Goal: Task Accomplishment & Management: Manage account settings

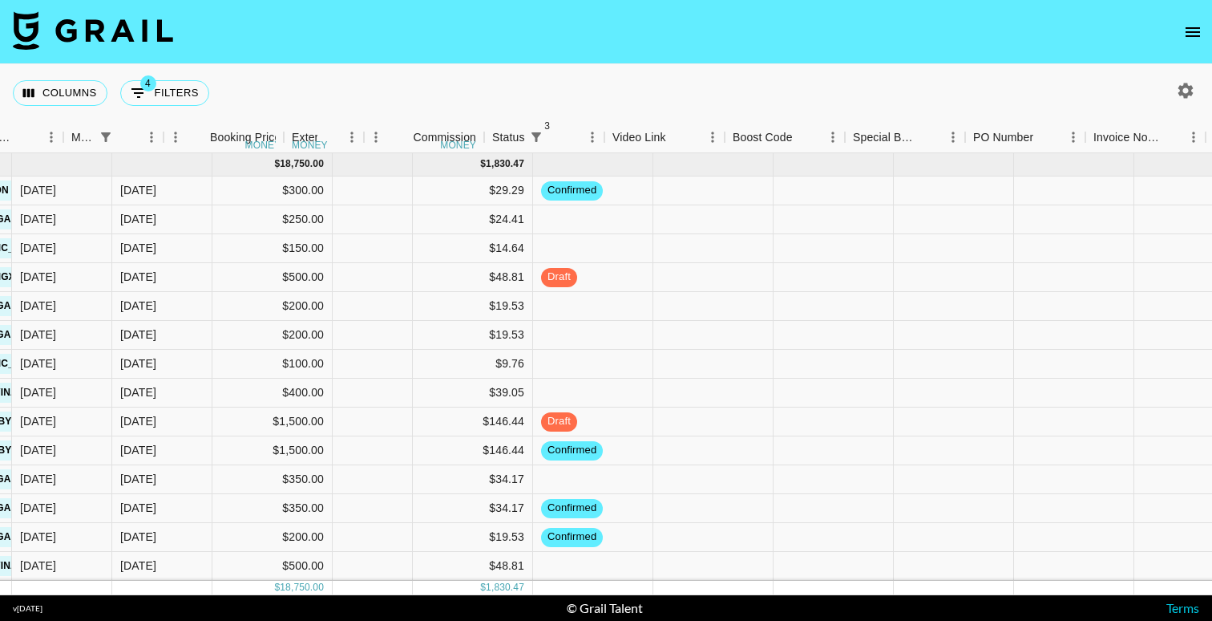
scroll to position [0, 931]
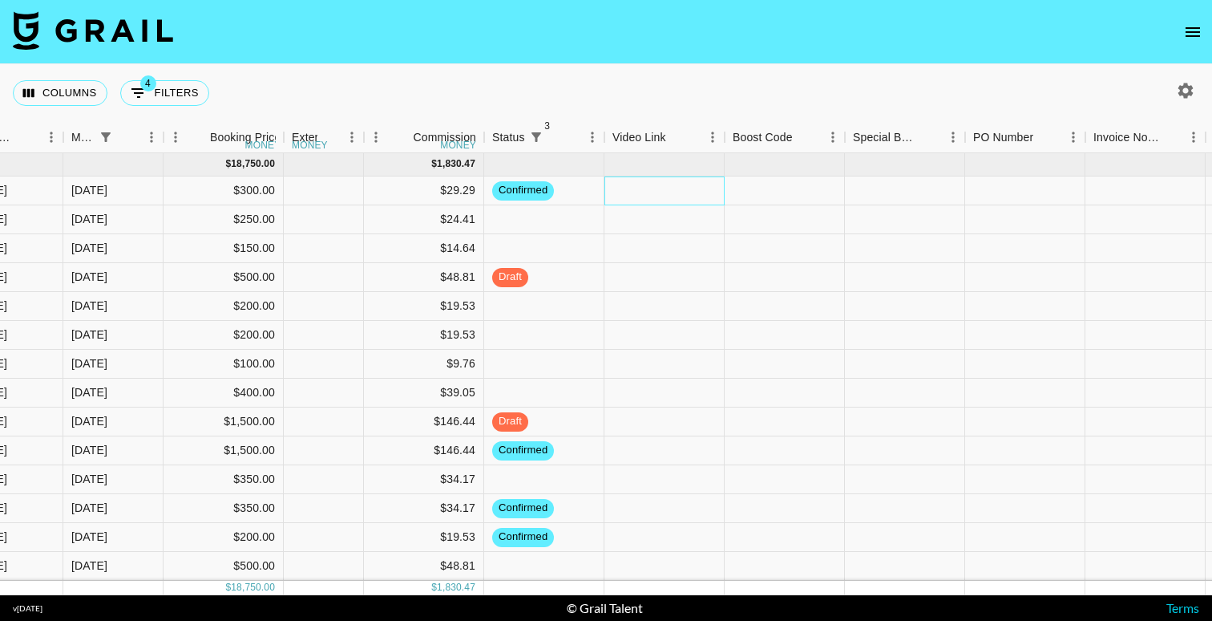
click at [649, 186] on div at bounding box center [665, 190] width 120 height 29
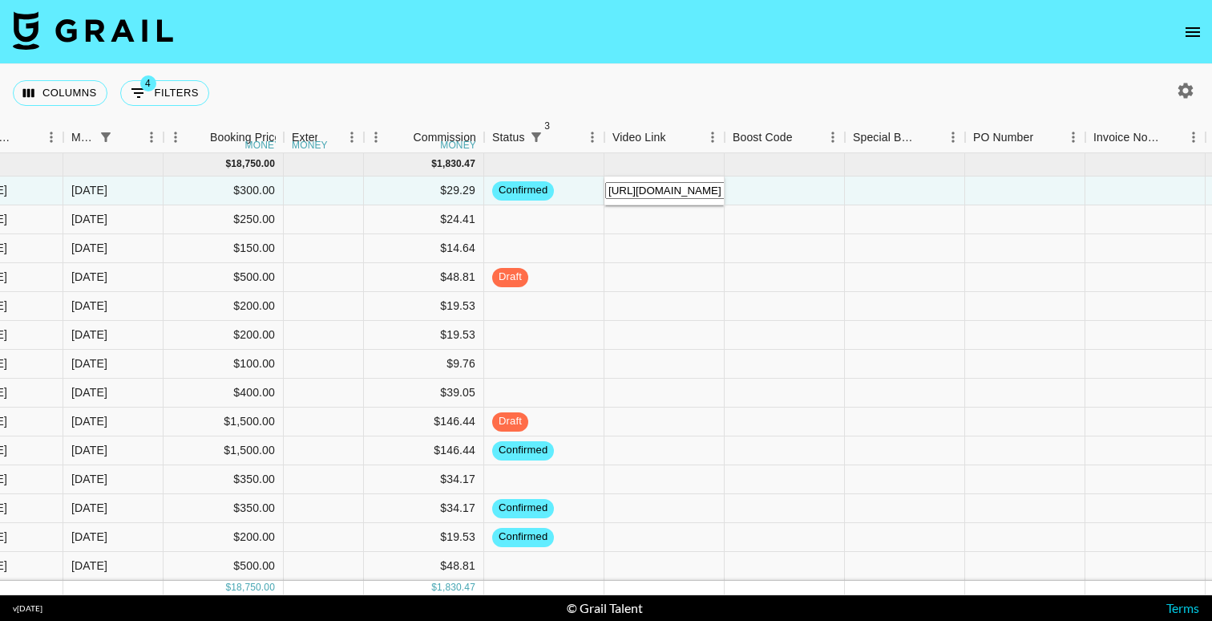
type input "[URL][DOMAIN_NAME]"
click at [830, 199] on div at bounding box center [785, 190] width 120 height 29
click at [743, 59] on nav at bounding box center [606, 32] width 1212 height 64
click at [811, 193] on div at bounding box center [785, 190] width 120 height 29
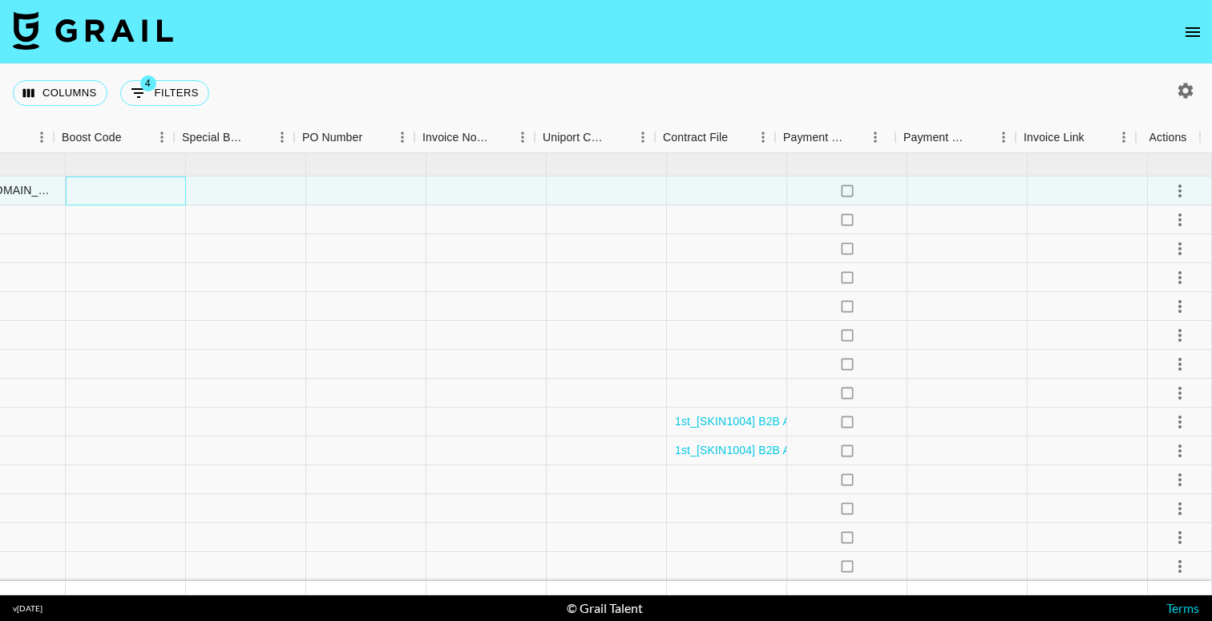
scroll to position [0, 0]
click at [1171, 186] on icon "select merge strategy" at bounding box center [1180, 190] width 19 height 19
click at [1157, 294] on div "Approve" at bounding box center [1178, 286] width 77 height 16
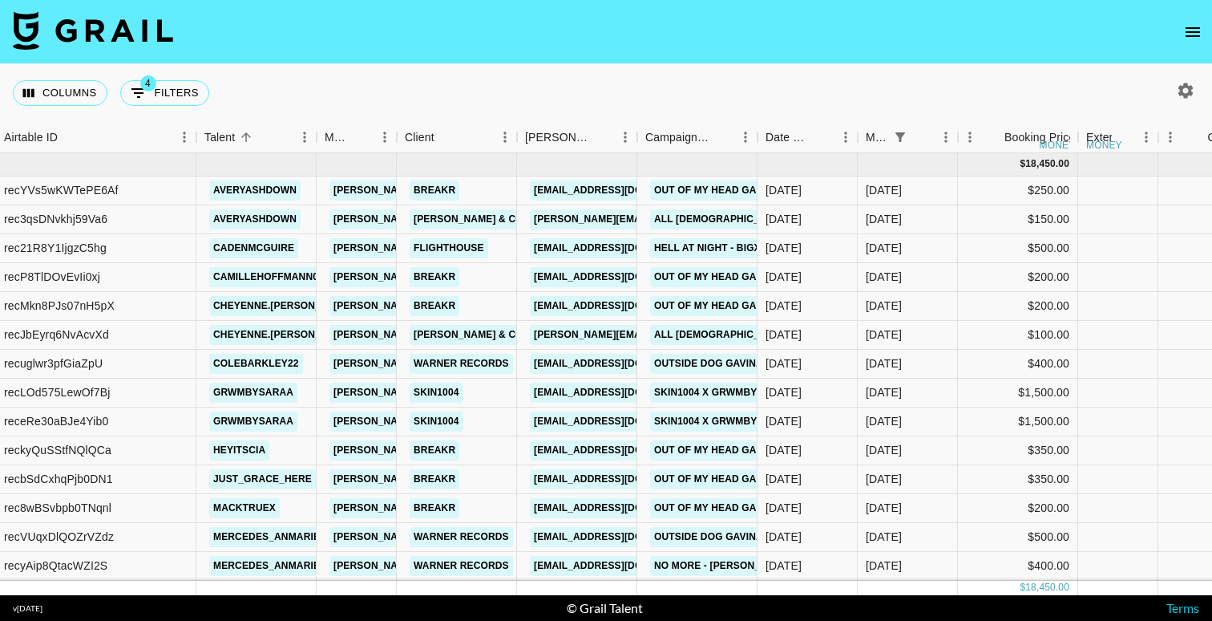
scroll to position [132, 136]
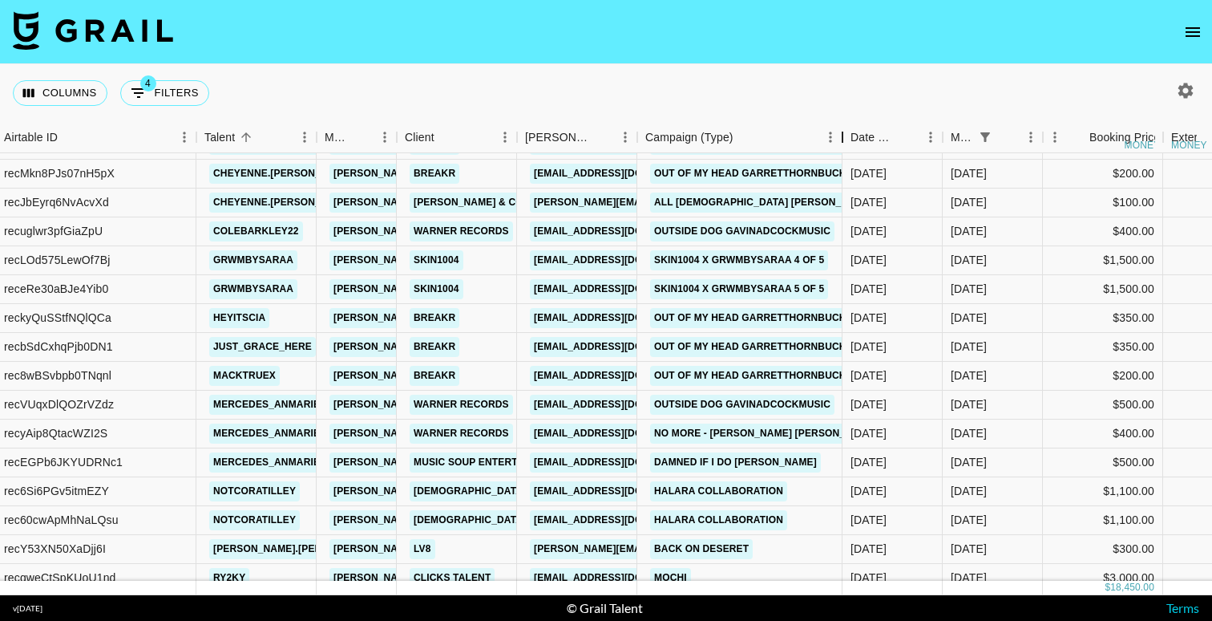
drag, startPoint x: 763, startPoint y: 135, endPoint x: 848, endPoint y: 137, distance: 85.0
click at [848, 137] on div "Campaign (Type)" at bounding box center [842, 137] width 19 height 31
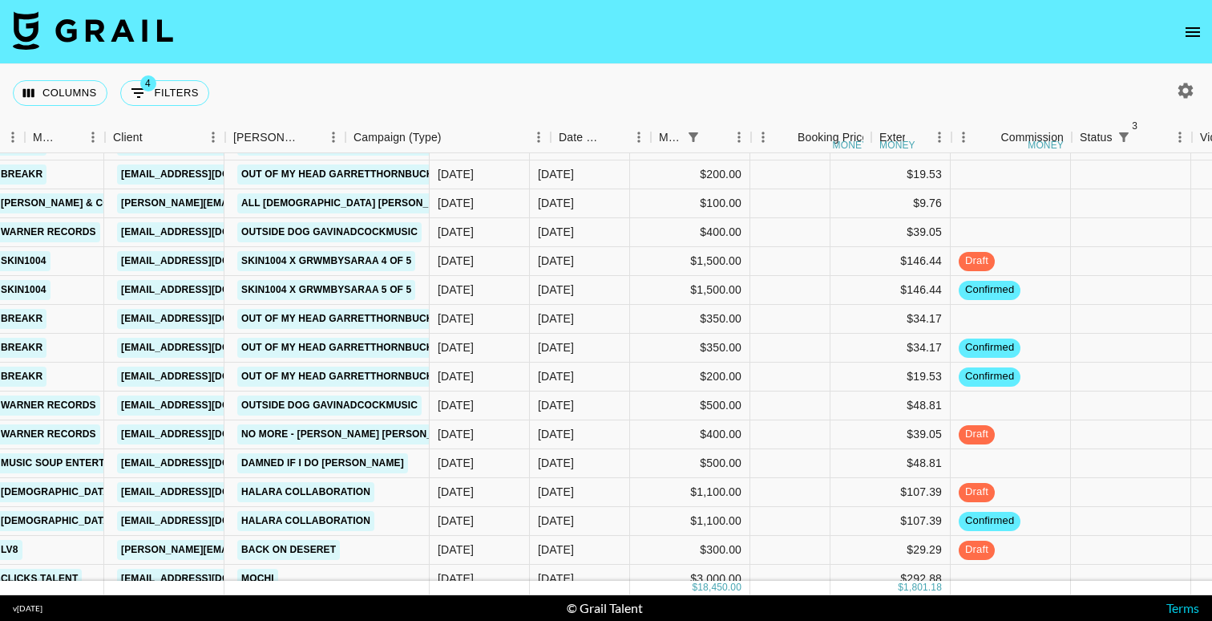
scroll to position [132, 595]
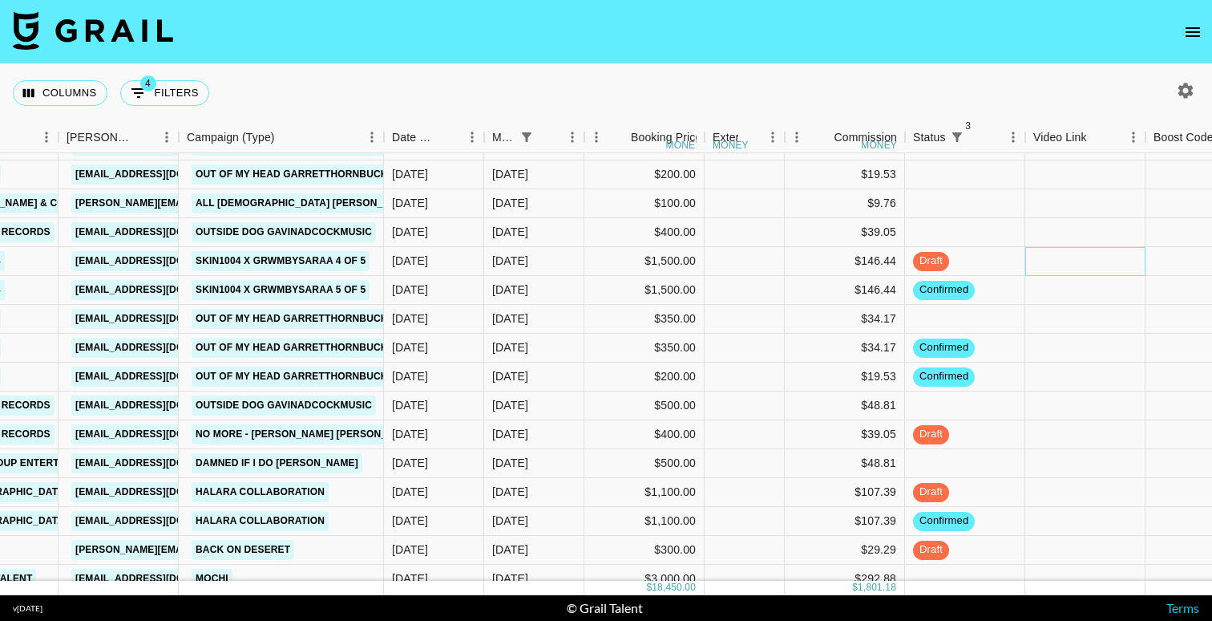
click at [1115, 259] on div at bounding box center [1086, 261] width 120 height 29
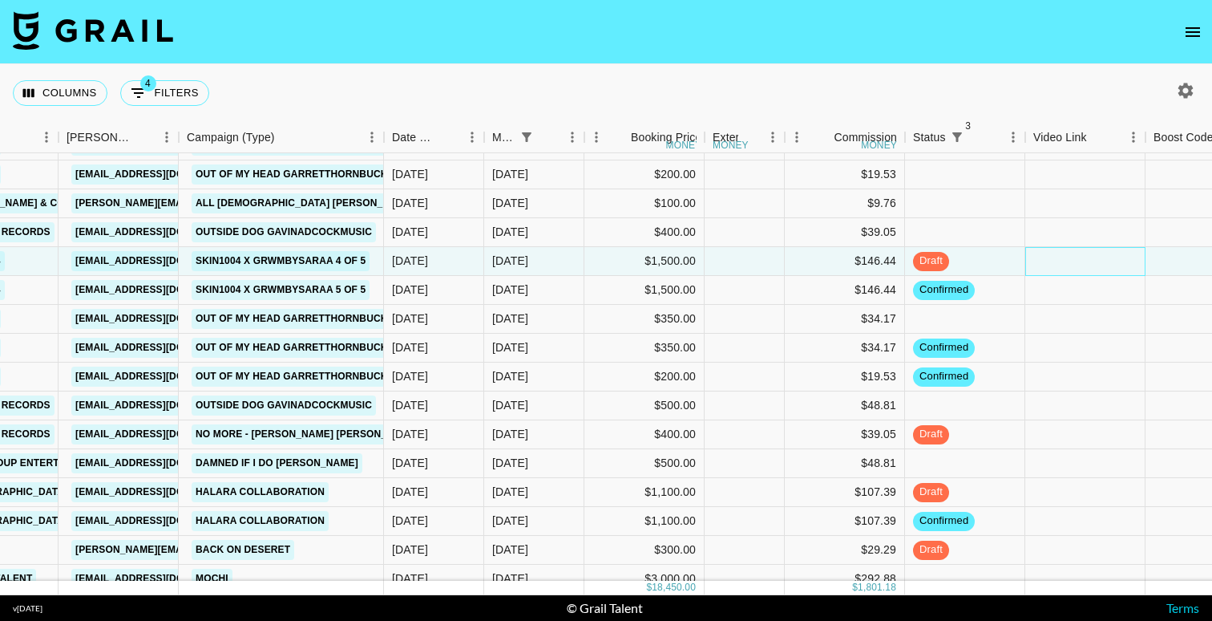
click at [1115, 259] on div at bounding box center [1086, 261] width 120 height 29
type input "[URL][DOMAIN_NAME]"
click at [1167, 259] on div at bounding box center [1206, 261] width 120 height 29
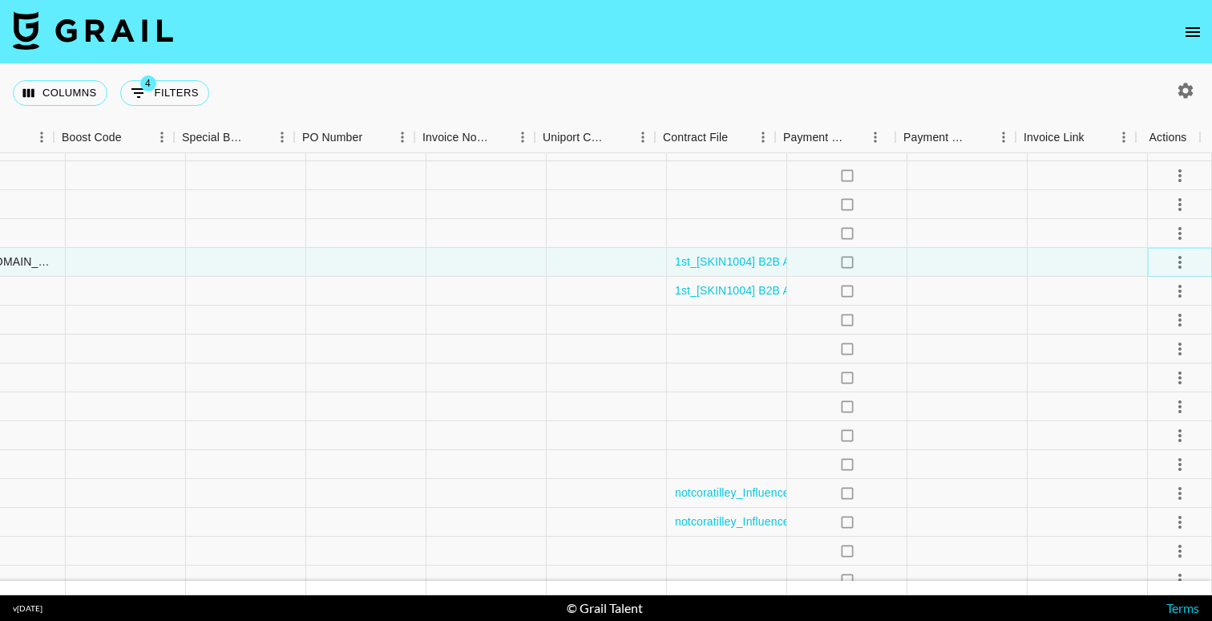
scroll to position [131, 1602]
click at [1179, 262] on icon "select merge strategy" at bounding box center [1180, 262] width 3 height 13
click at [1187, 369] on li "Approve" at bounding box center [1178, 361] width 77 height 16
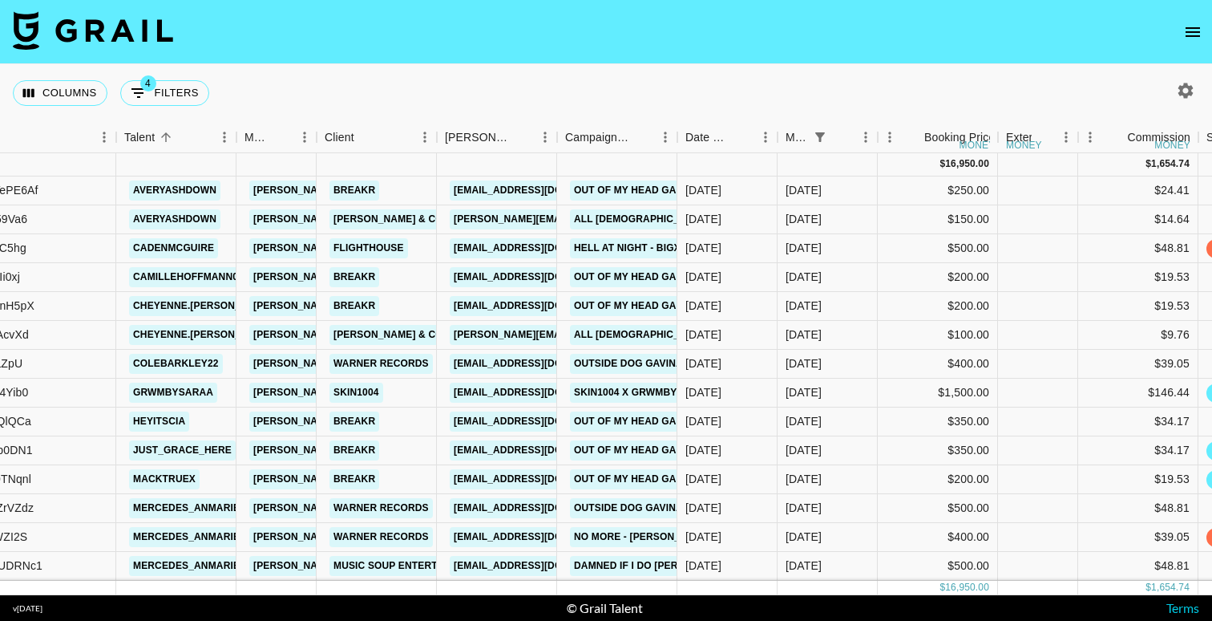
scroll to position [0, 217]
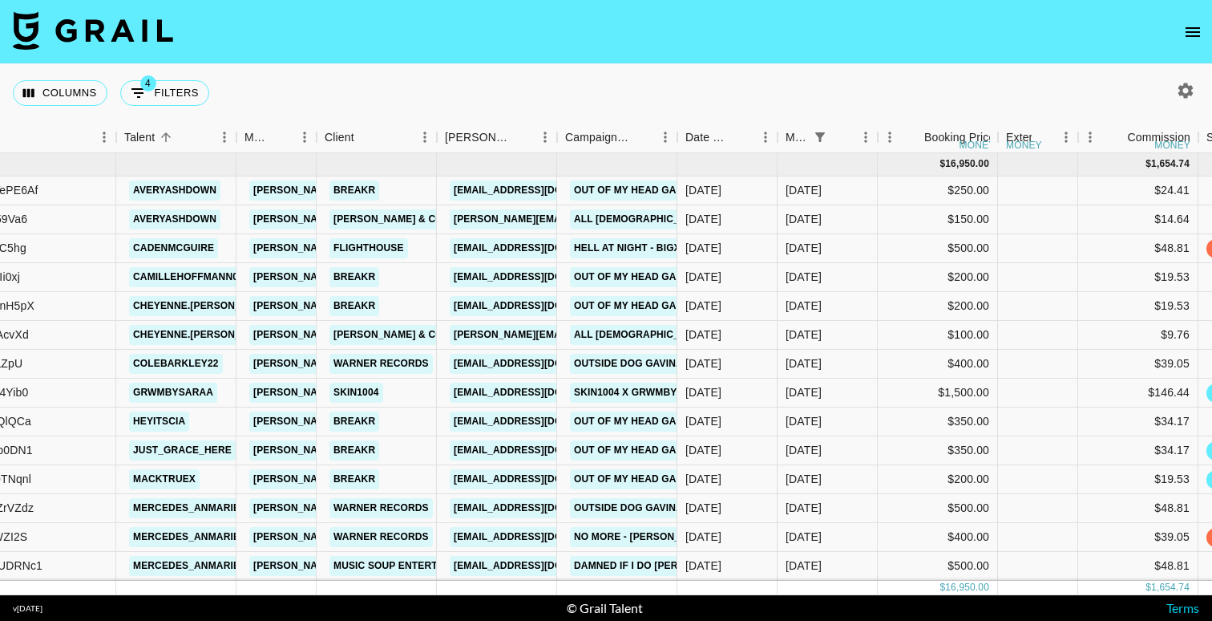
click at [759, 98] on div "Columns 4 Filters + Booking" at bounding box center [606, 93] width 1212 height 58
click at [1188, 25] on icon "open drawer" at bounding box center [1193, 31] width 19 height 19
click at [822, 620] on div at bounding box center [606, 621] width 1212 height 0
click at [1203, 89] on div at bounding box center [1182, 90] width 59 height 27
click at [1197, 89] on button "button" at bounding box center [1185, 90] width 27 height 27
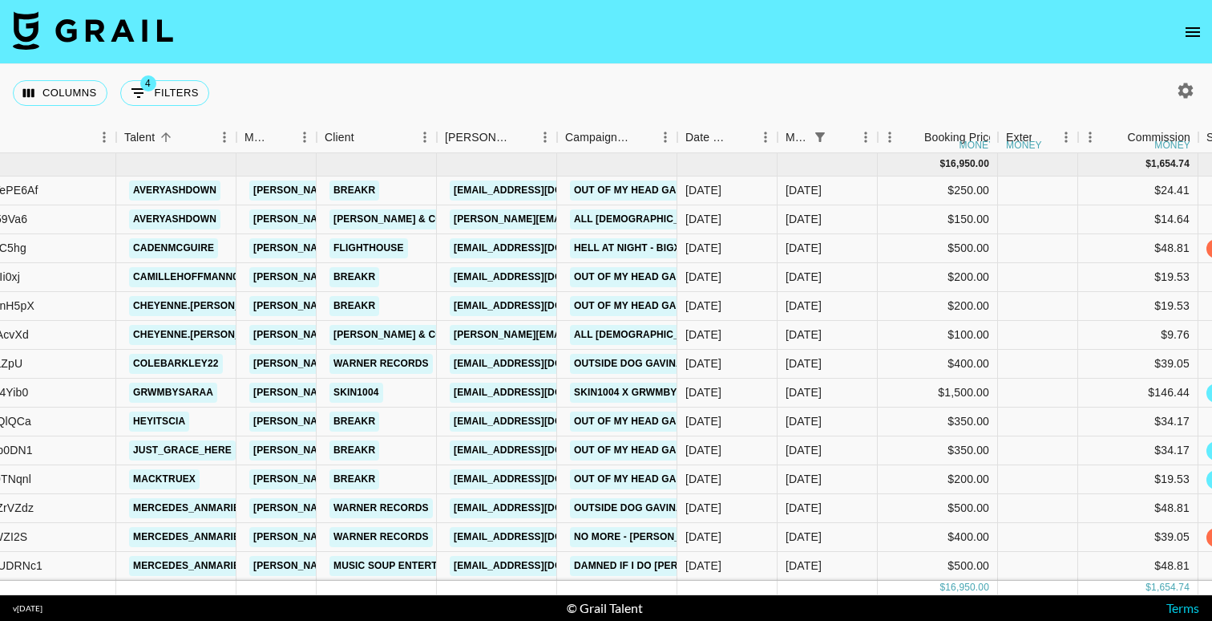
select select "[DATE]"
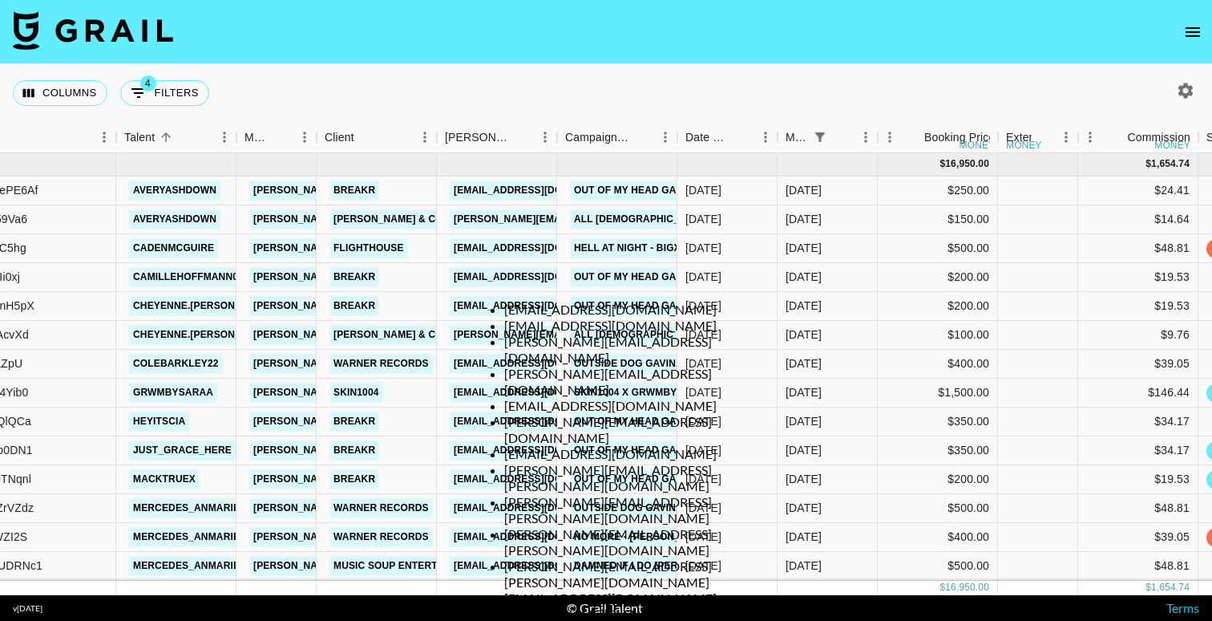
scroll to position [0, 0]
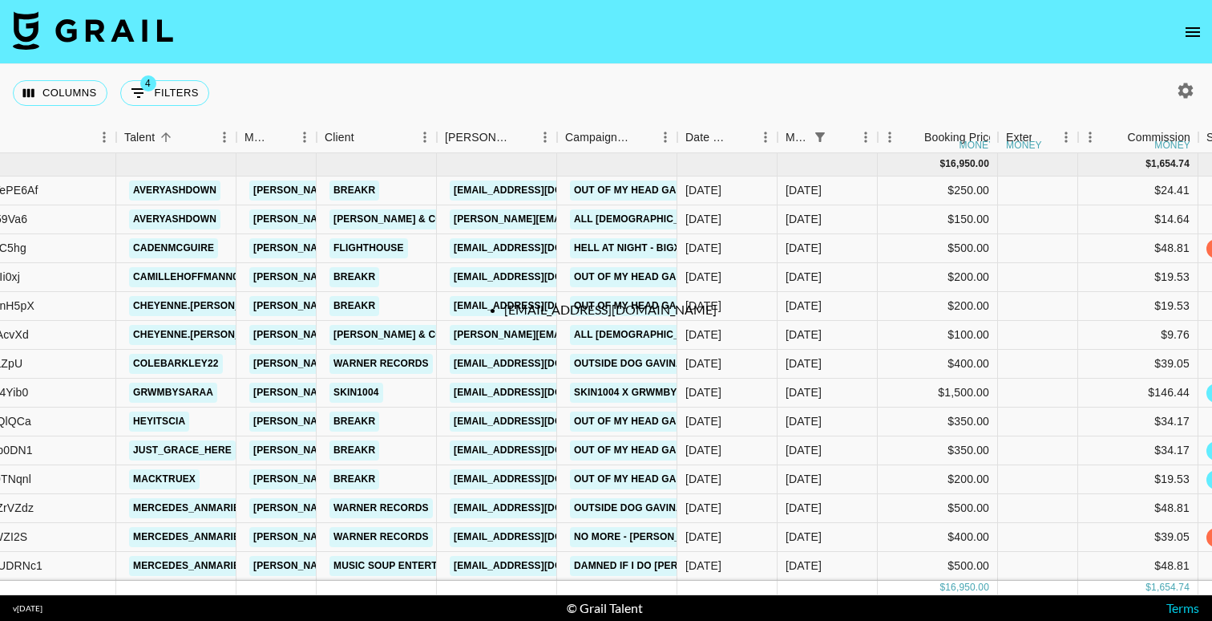
click at [634, 307] on li "[EMAIL_ADDRESS][DOMAIN_NAME]" at bounding box center [622, 310] width 236 height 16
type input "[EMAIL_ADDRESS][DOMAIN_NAME]"
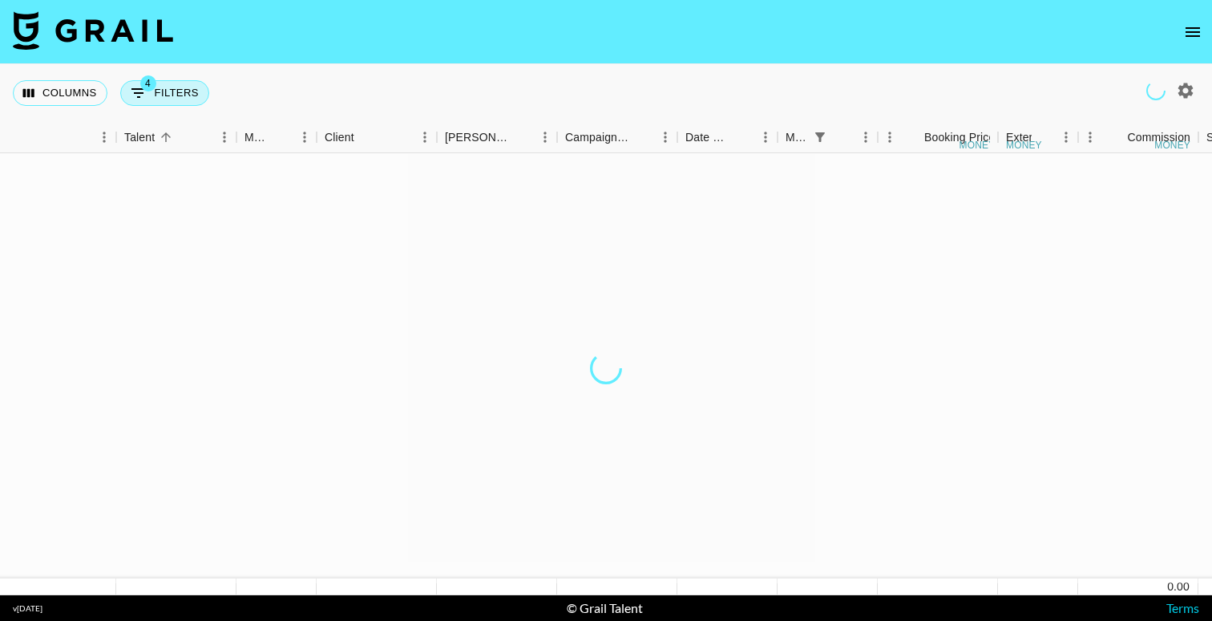
click at [524, 620] on div at bounding box center [606, 621] width 1212 height 0
click at [184, 87] on button "4 Filters" at bounding box center [164, 93] width 89 height 26
select select "status"
select select "not"
select select "cancelled"
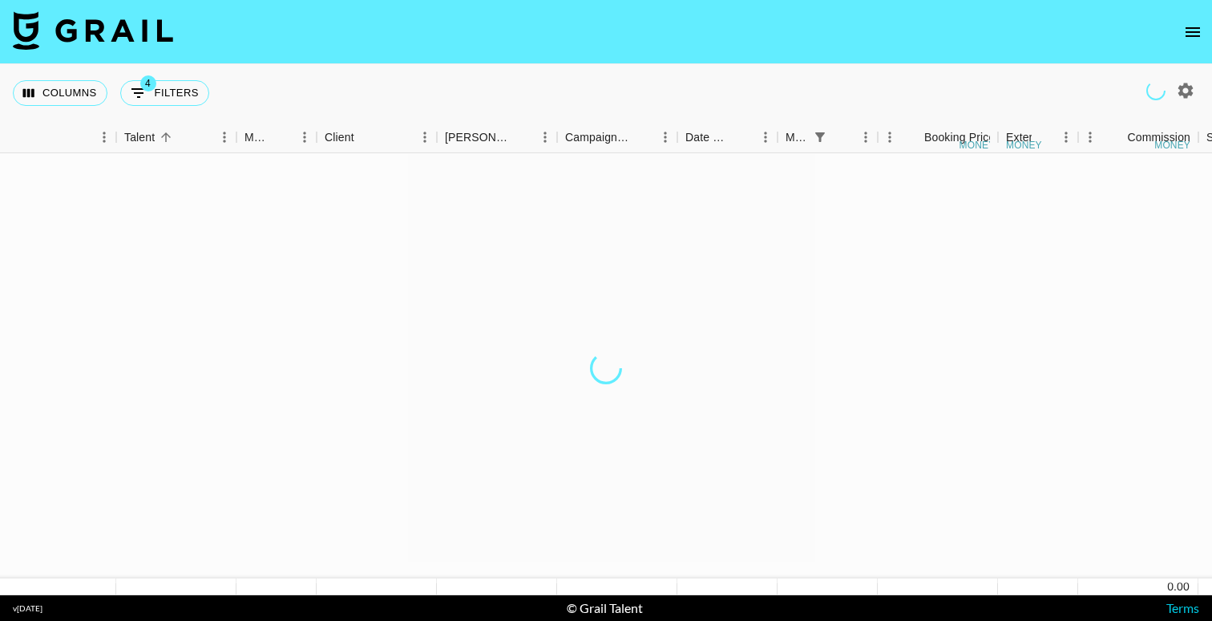
select select "status"
select select "not"
select select "declined"
select select "status"
select select "not"
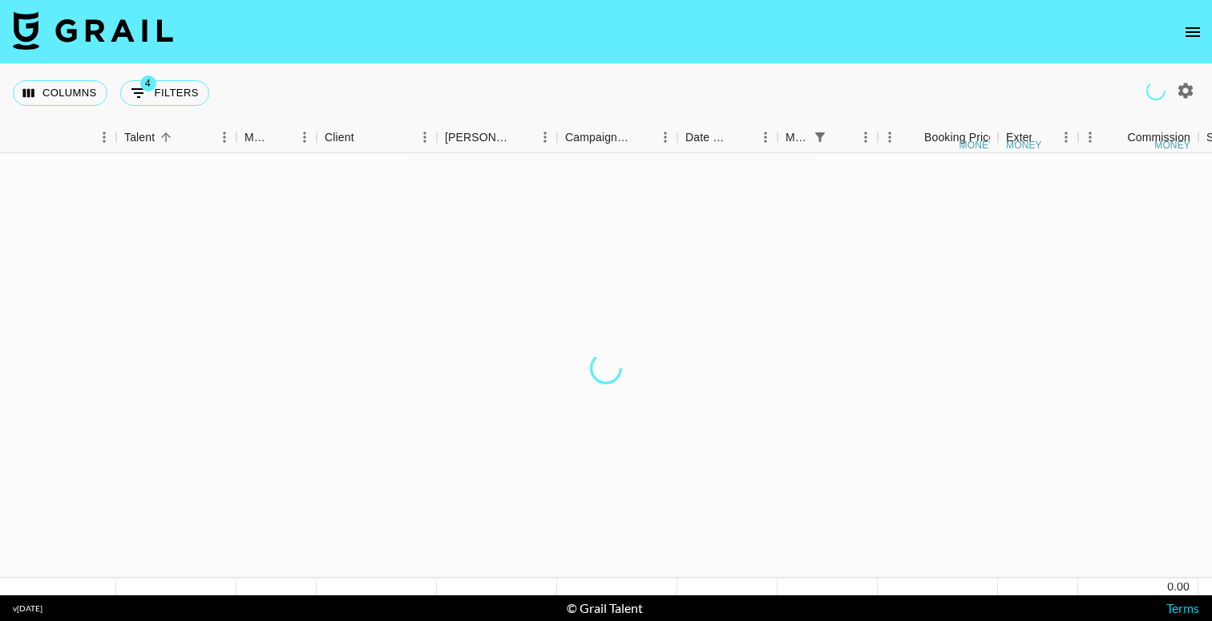
select select "approved"
select select "monthDue2"
select select "[DATE]"
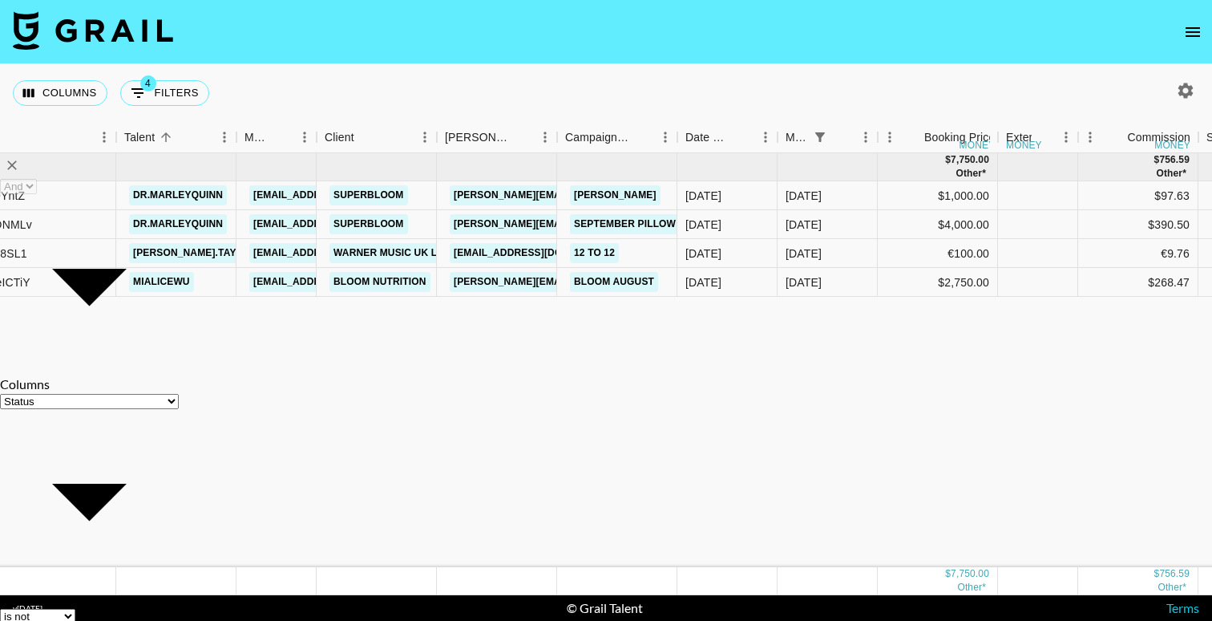
select select "is"
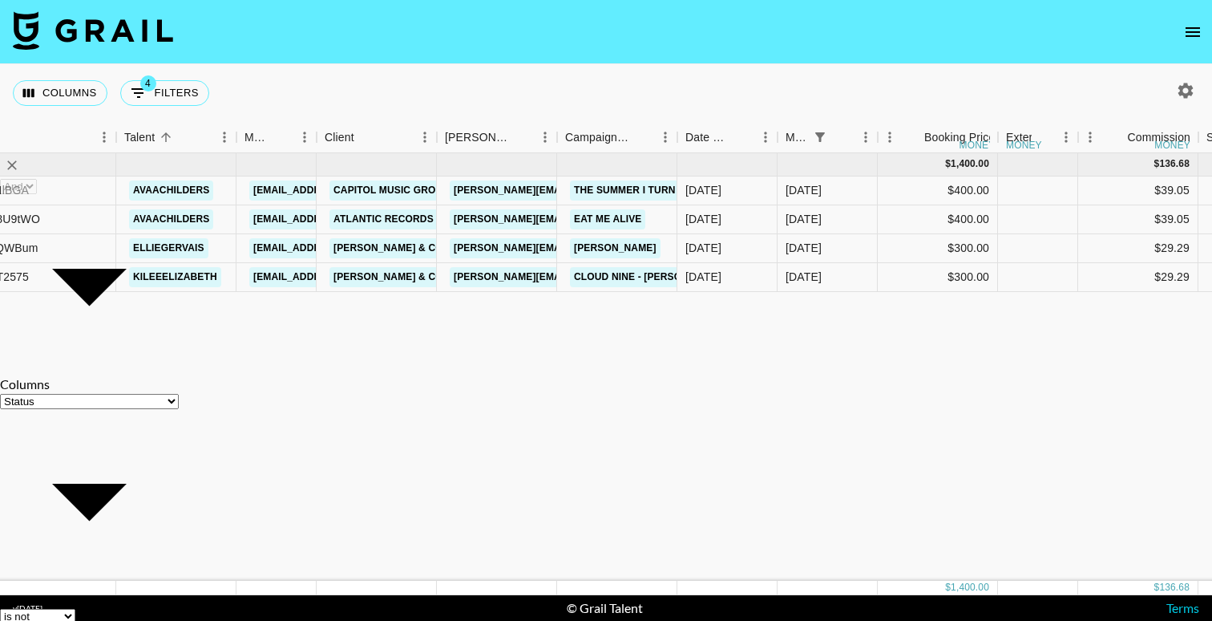
click at [302, 83] on div "Columns 4 Filters + Booking" at bounding box center [606, 93] width 1212 height 58
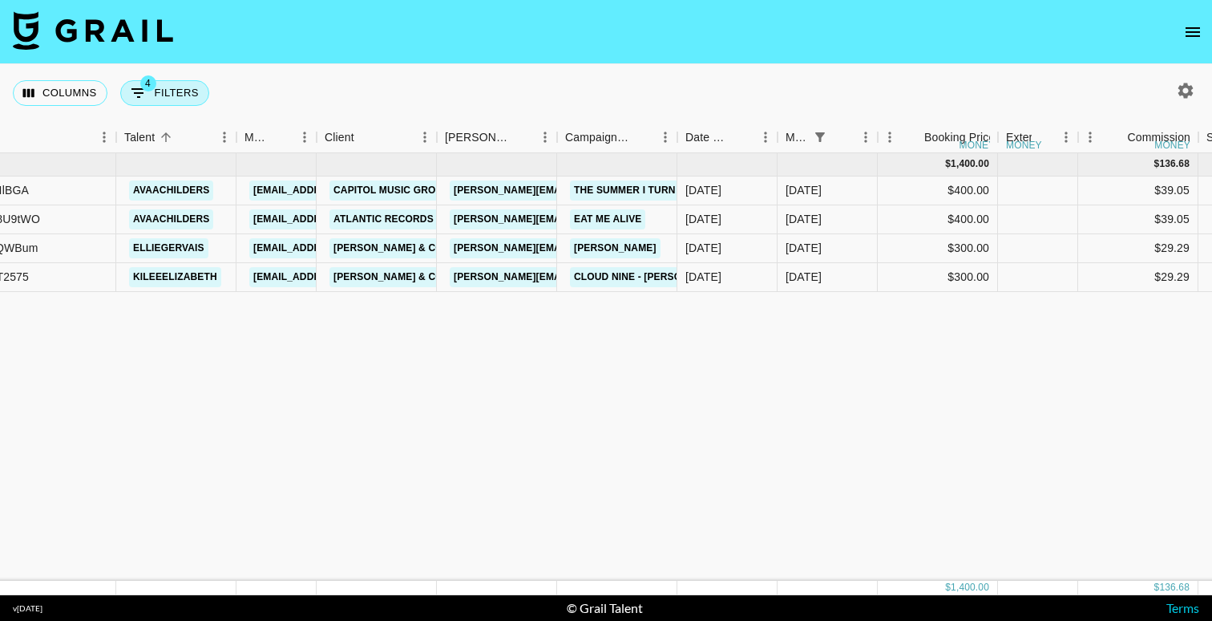
click at [174, 103] on button "4 Filters" at bounding box center [164, 93] width 89 height 26
select select "status"
select select "not"
select select "cancelled"
select select "status"
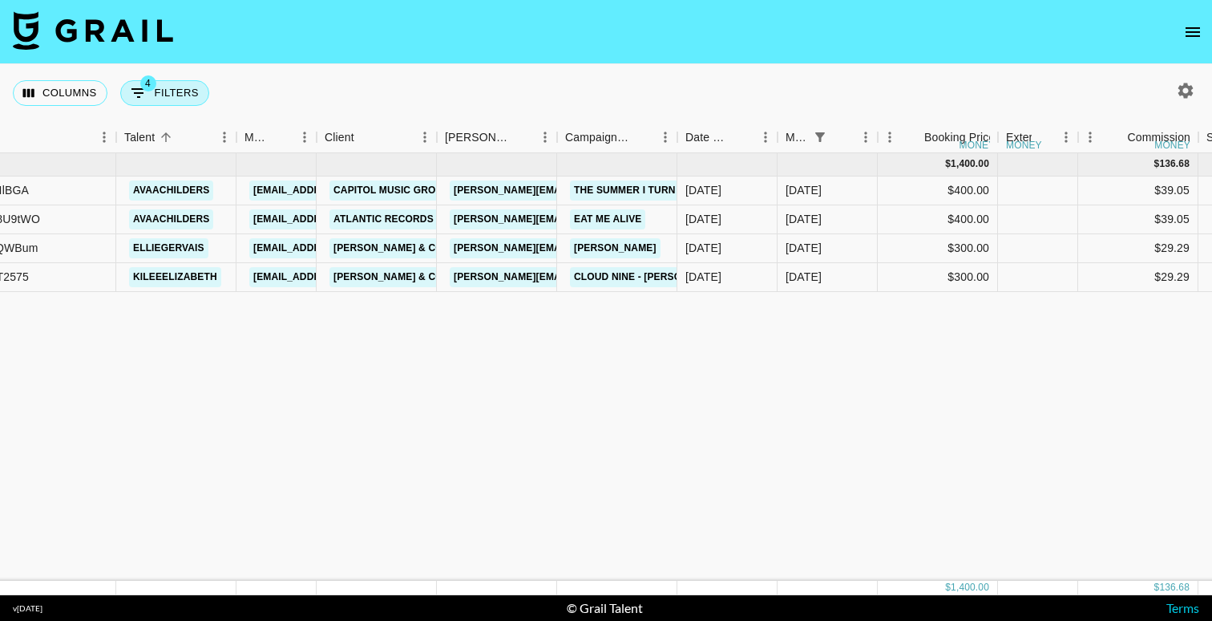
select select "not"
select select "declined"
select select "status"
select select "approved"
select select "monthDue2"
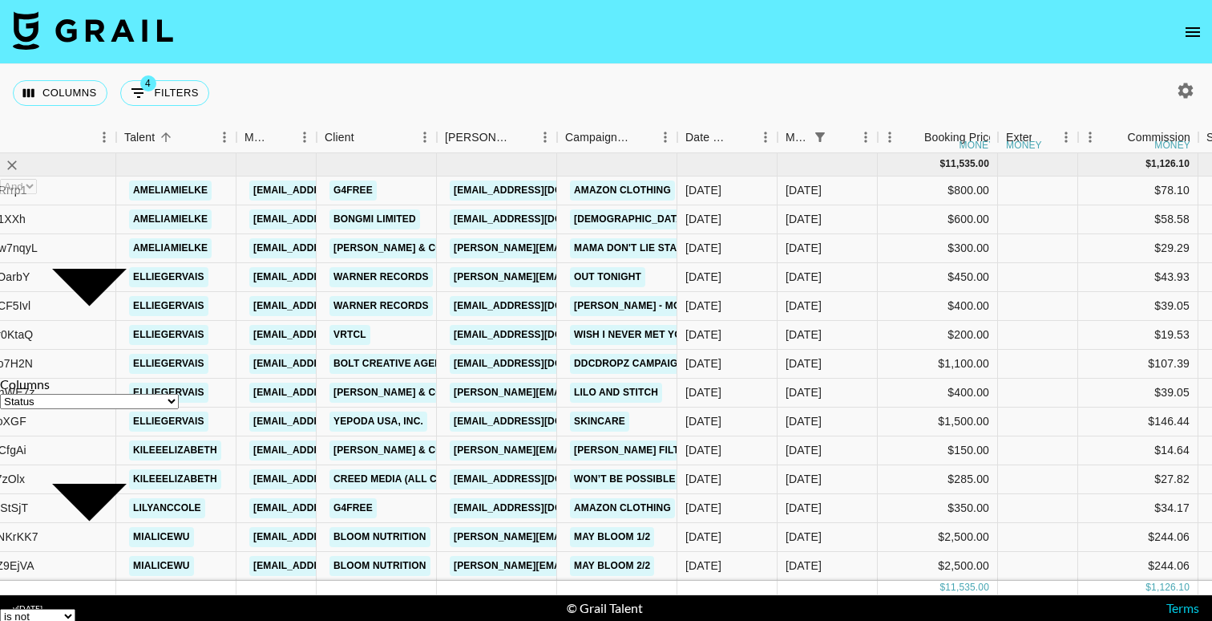
select select "[DATE]"
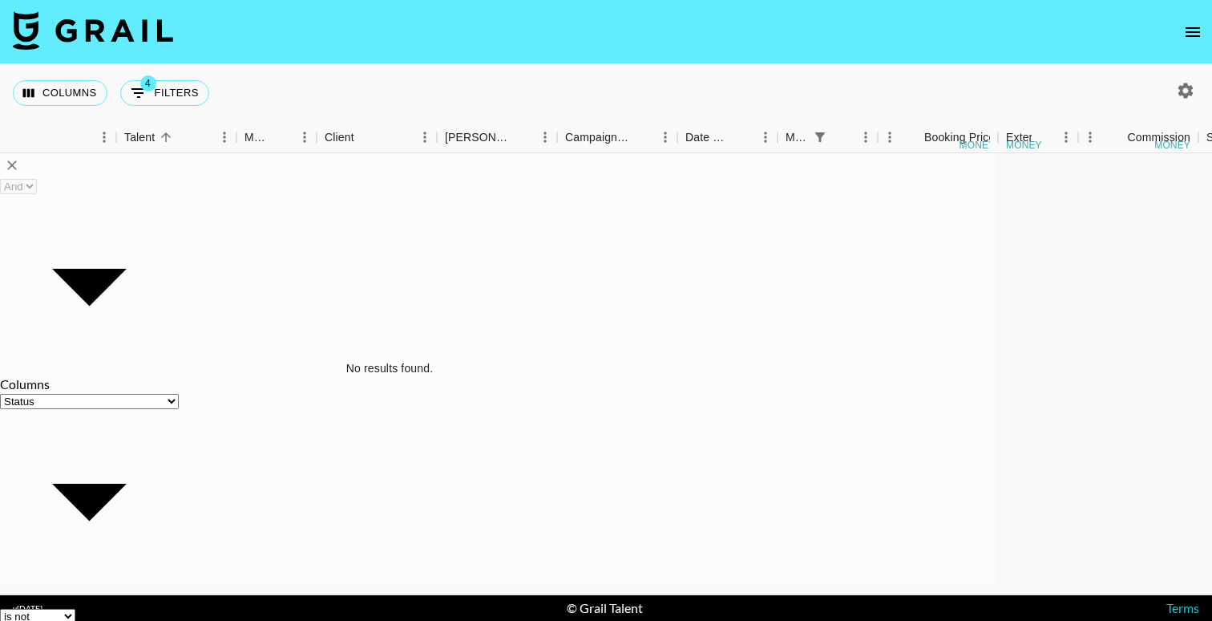
click at [1183, 76] on div "Columns 4 Filters + Booking" at bounding box center [606, 93] width 1212 height 58
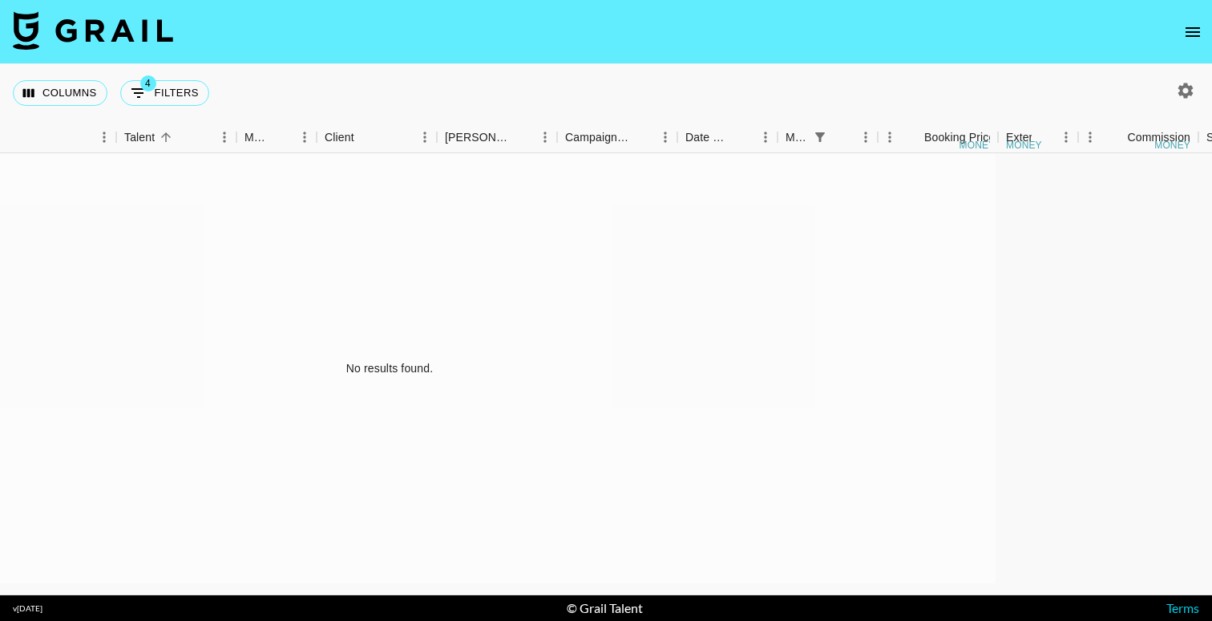
click at [1184, 86] on icon "button" at bounding box center [1186, 90] width 15 height 15
select select "[DATE]"
click at [613, 620] on div at bounding box center [606, 621] width 1212 height 0
click at [488, 74] on div "Columns 4 Filters + Booking" at bounding box center [606, 93] width 1212 height 58
click at [561, 126] on div "Booker" at bounding box center [557, 137] width 19 height 31
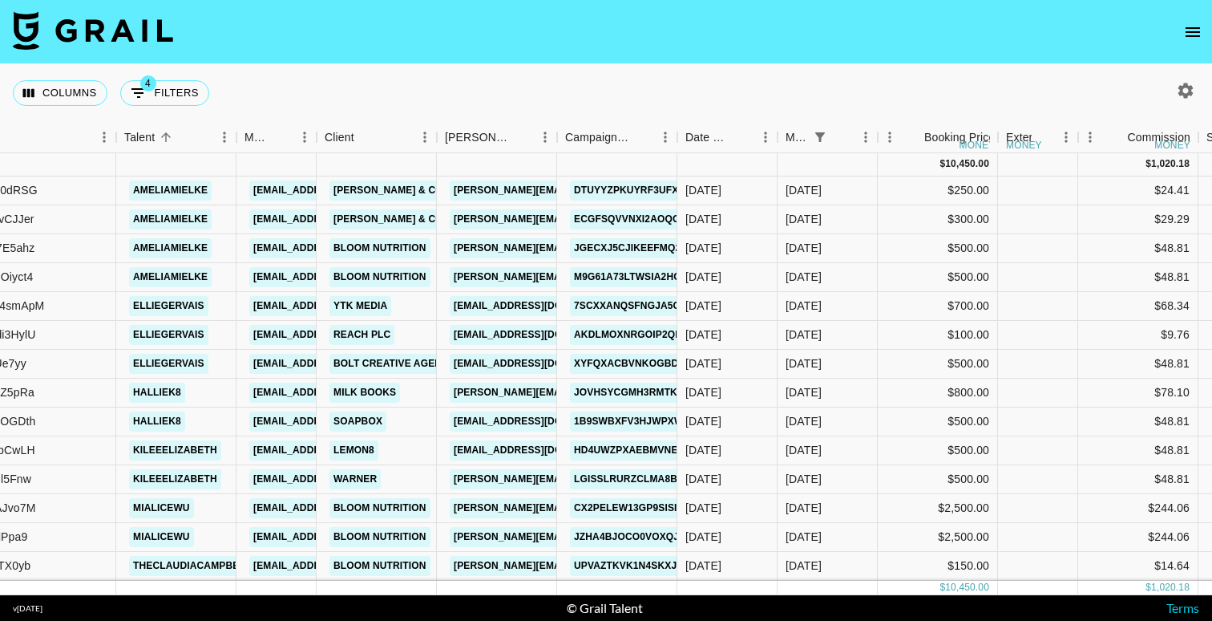
drag, startPoint x: 164, startPoint y: 99, endPoint x: 172, endPoint y: 148, distance: 50.4
click at [164, 99] on button "4 Filters" at bounding box center [164, 93] width 89 height 26
select select "status"
select select "not"
select select "cancelled"
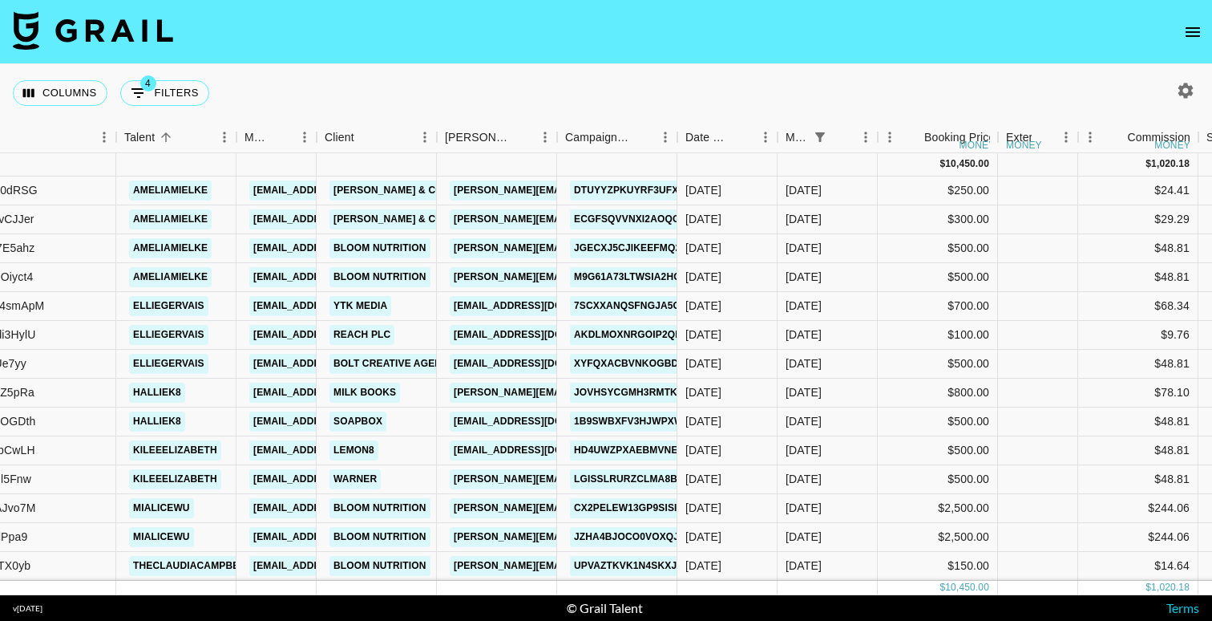
select select "status"
select select "not"
select select "declined"
select select "status"
select select "approved"
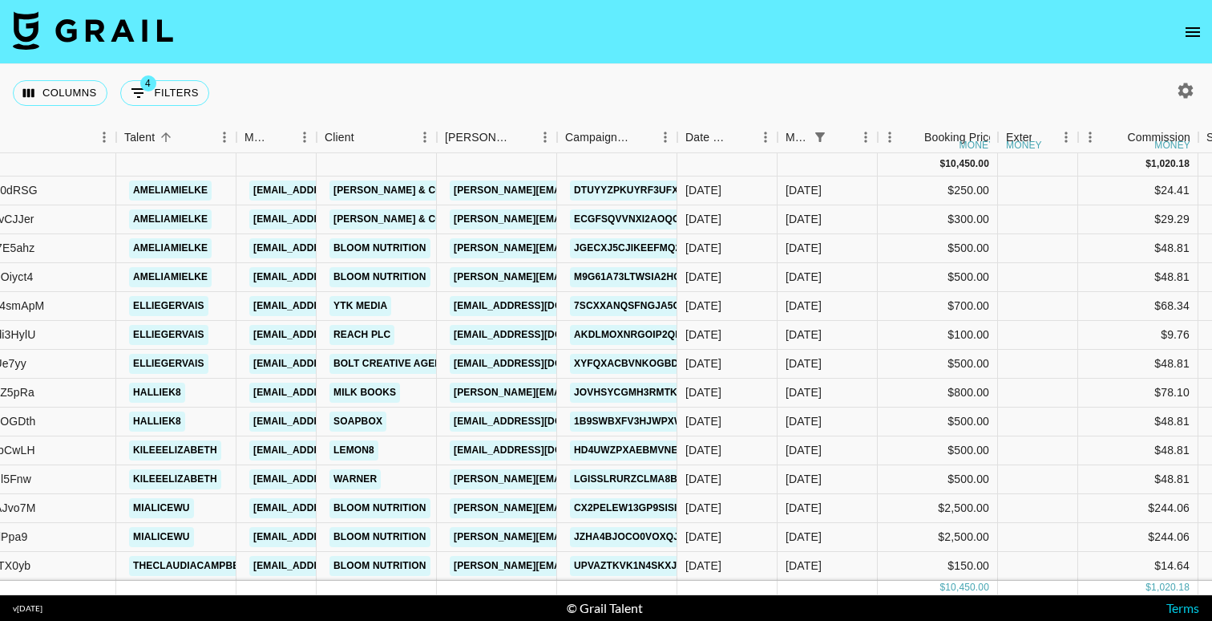
select select "monthDue2"
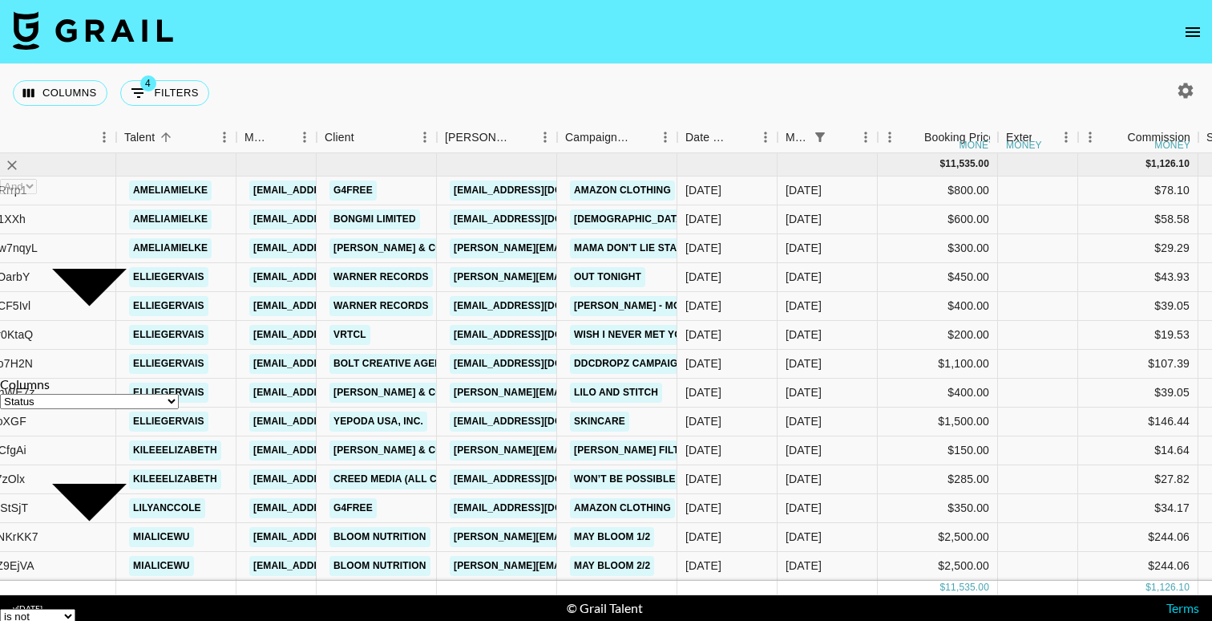
select select "[DATE]"
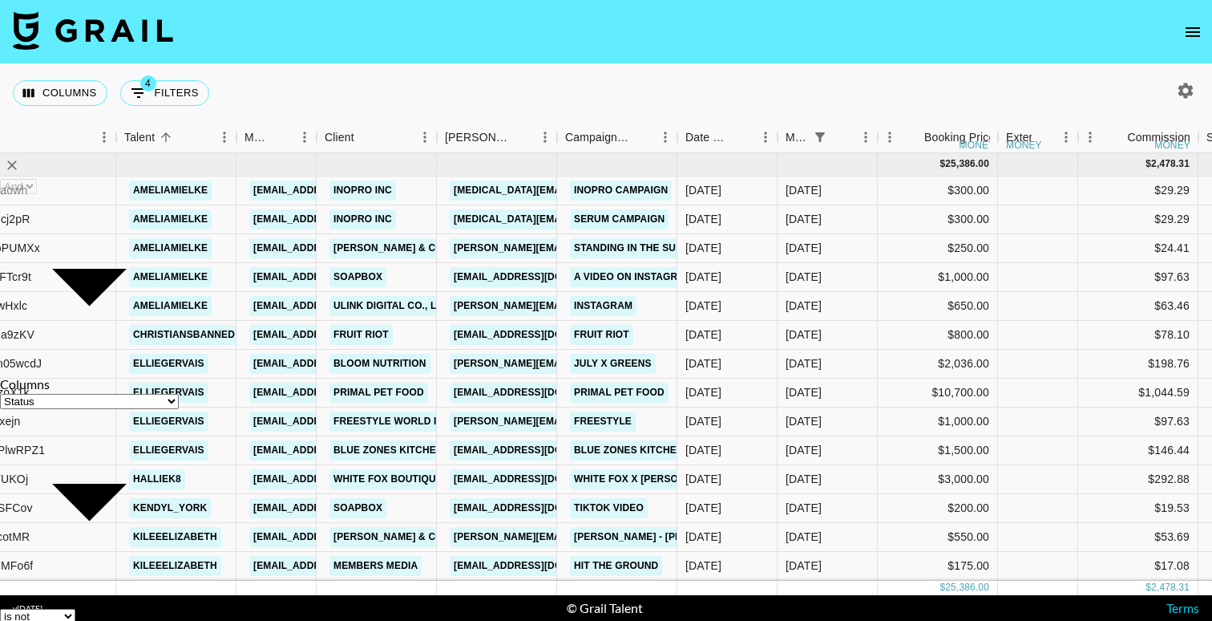
click at [436, 61] on nav at bounding box center [606, 32] width 1212 height 64
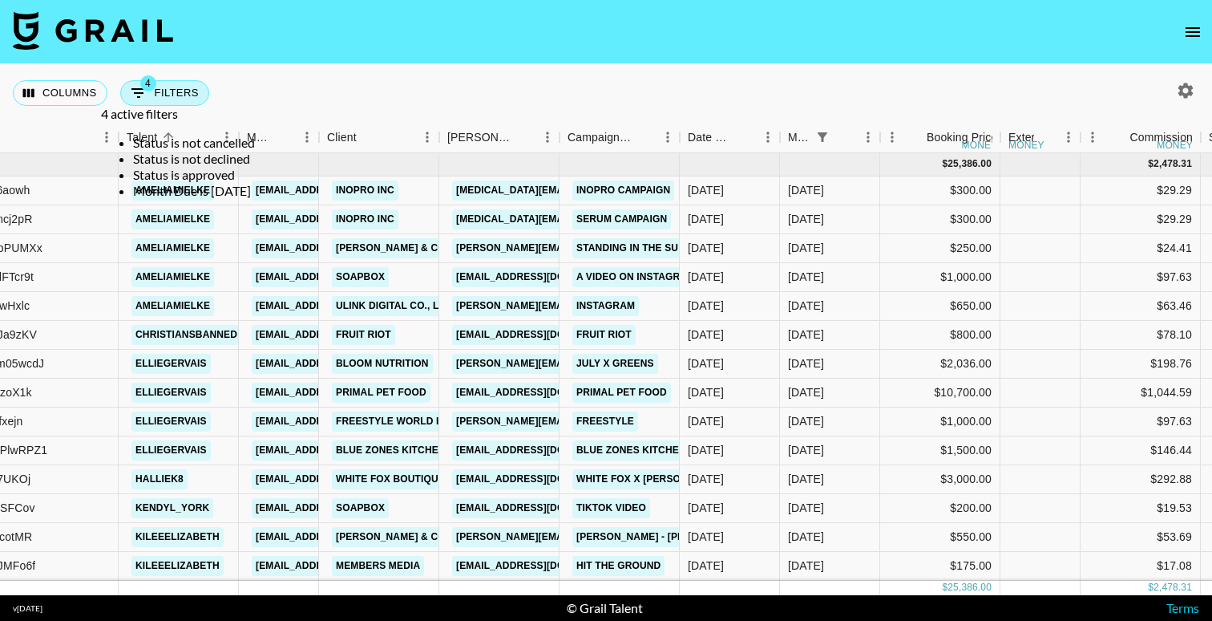
scroll to position [0, 214]
click at [200, 103] on button "4 Filters" at bounding box center [164, 93] width 89 height 26
select select "status"
select select "not"
select select "cancelled"
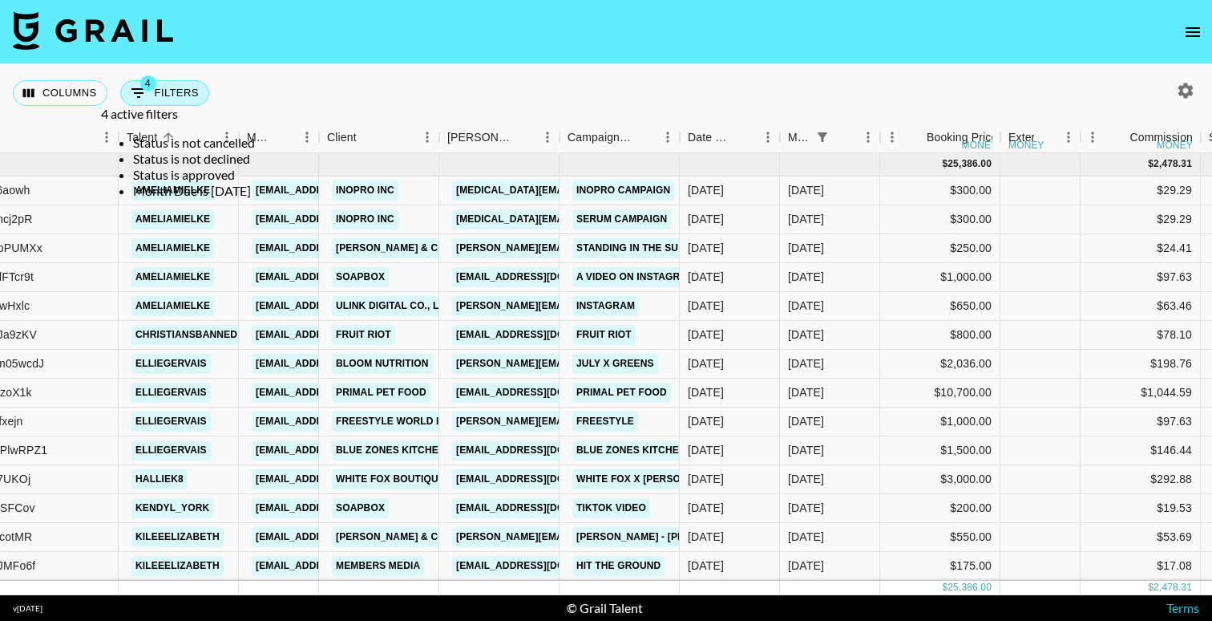
select select "status"
select select "not"
select select "declined"
select select "status"
select select "approved"
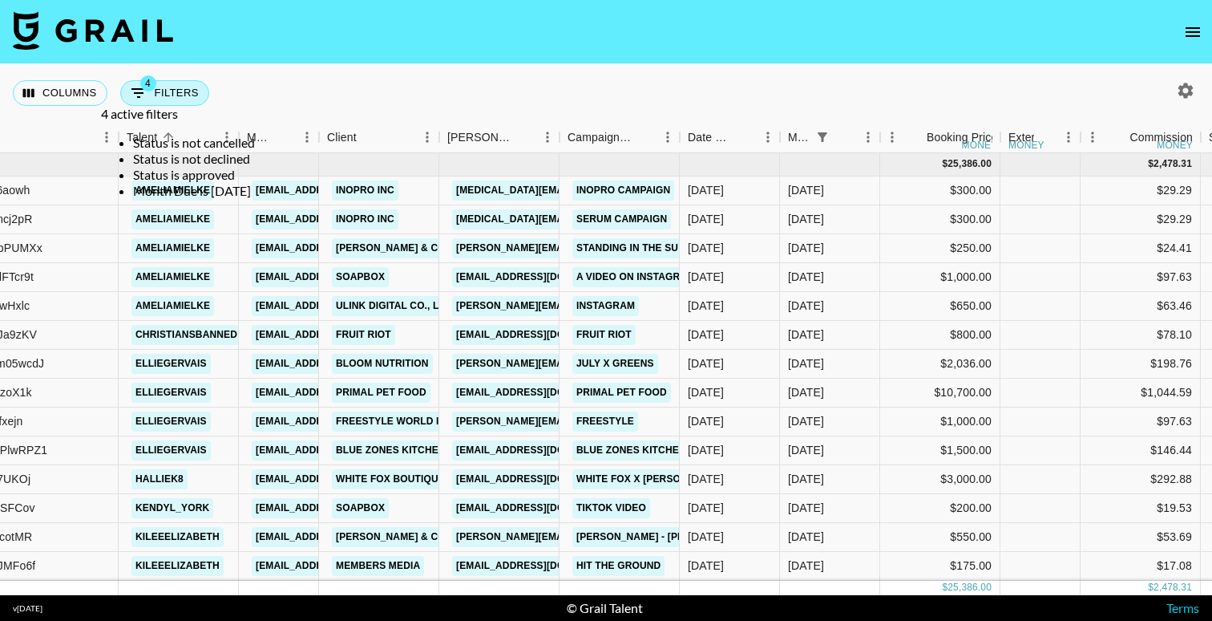
select select "monthDue2"
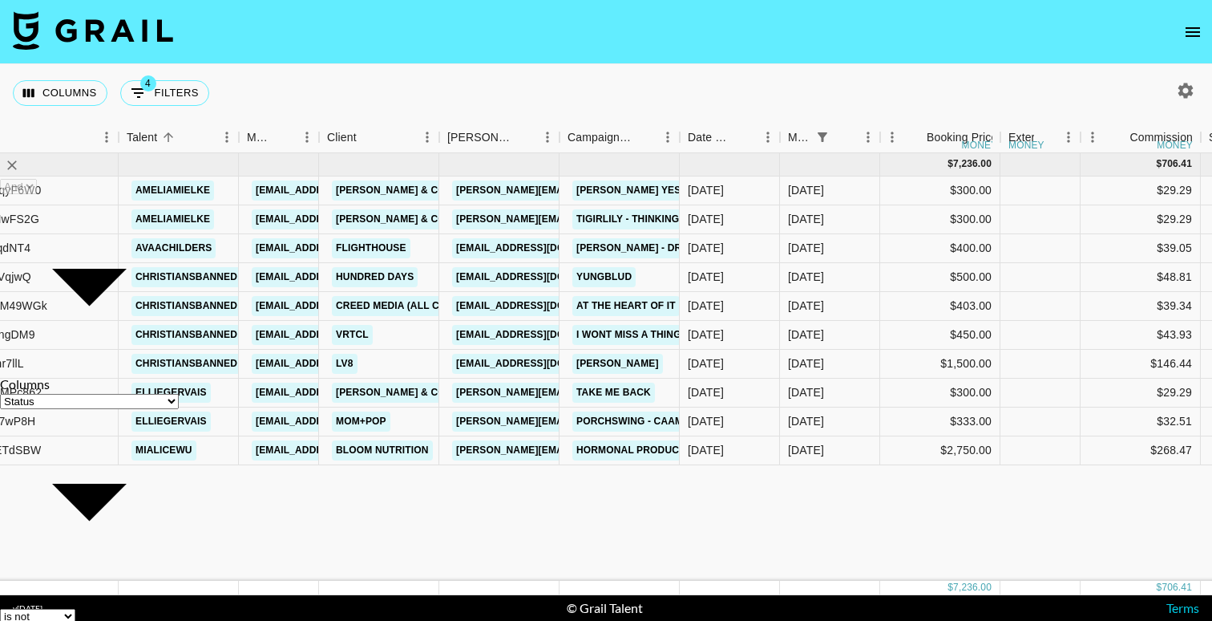
select select "[DATE]"
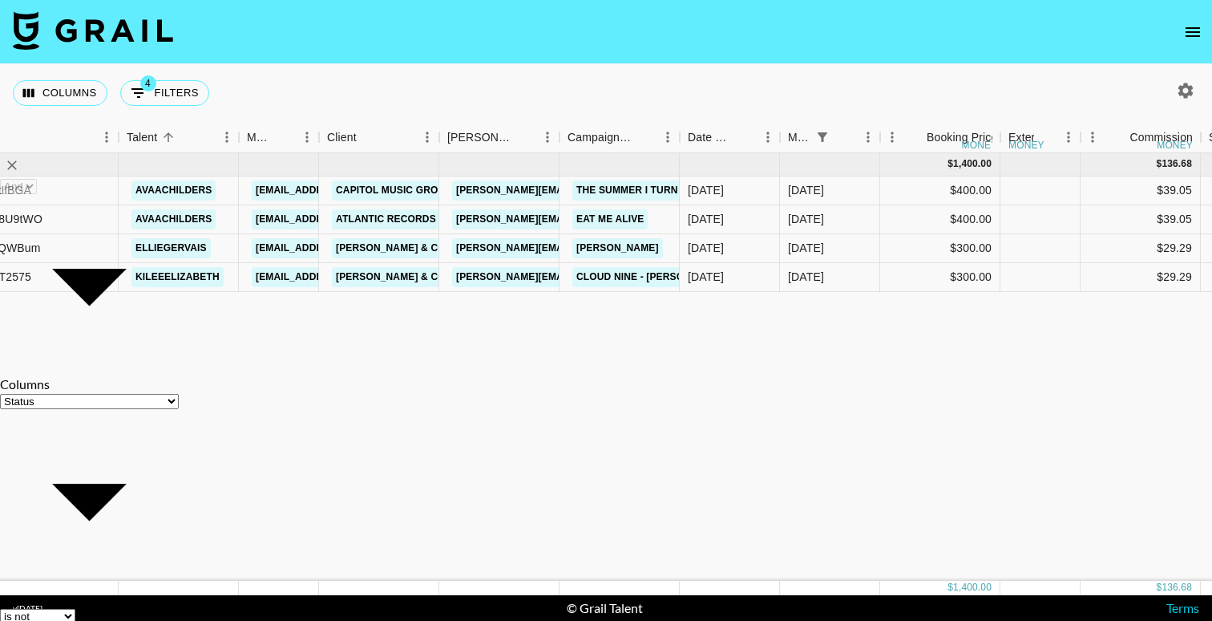
select select "not"
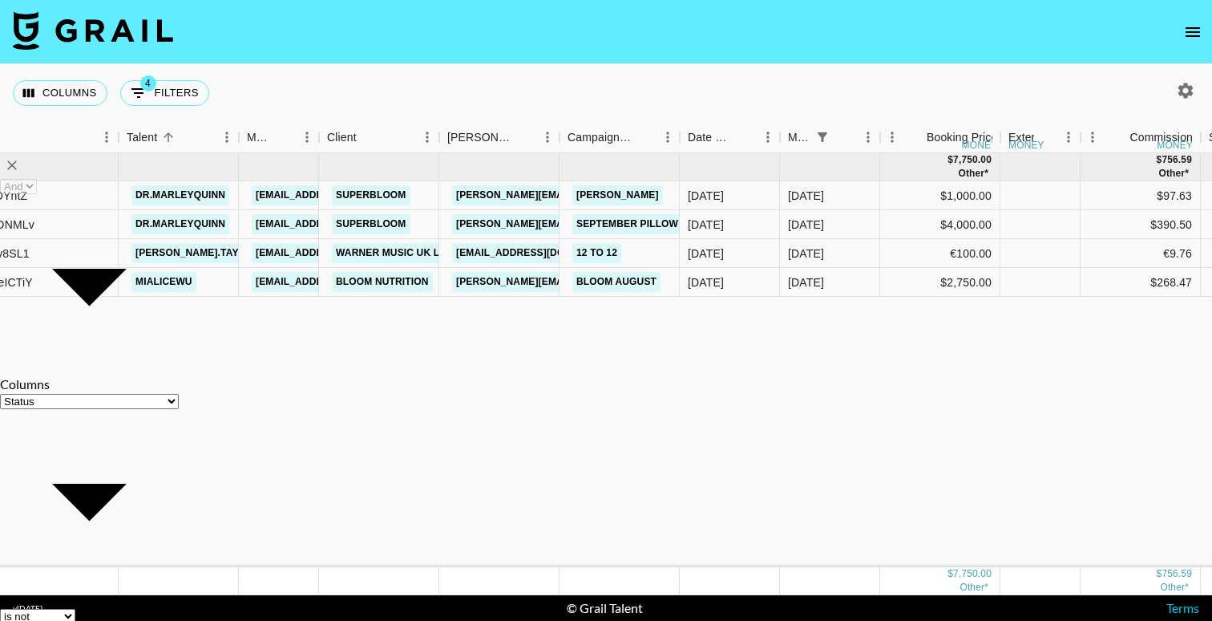
click at [627, 27] on nav at bounding box center [606, 32] width 1212 height 64
click at [1180, 84] on icon "button" at bounding box center [1185, 90] width 19 height 19
select select "[DATE]"
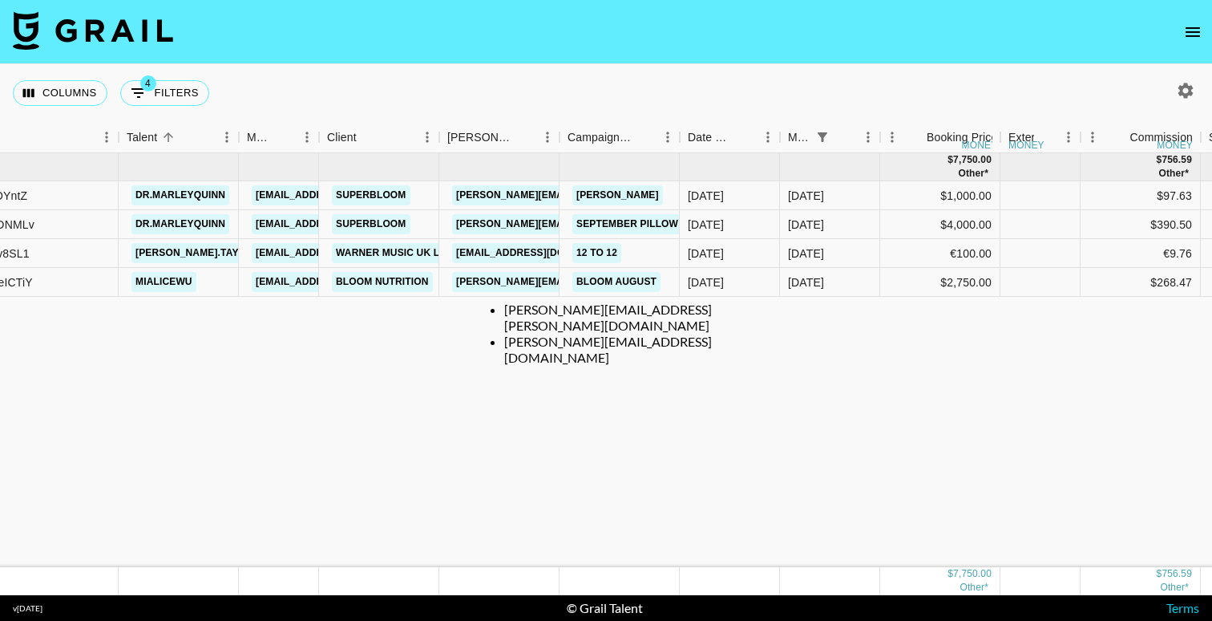
click at [616, 343] on li "[PERSON_NAME][EMAIL_ADDRESS][DOMAIN_NAME]" at bounding box center [622, 350] width 236 height 32
type input "[PERSON_NAME][EMAIL_ADDRESS][DOMAIN_NAME]"
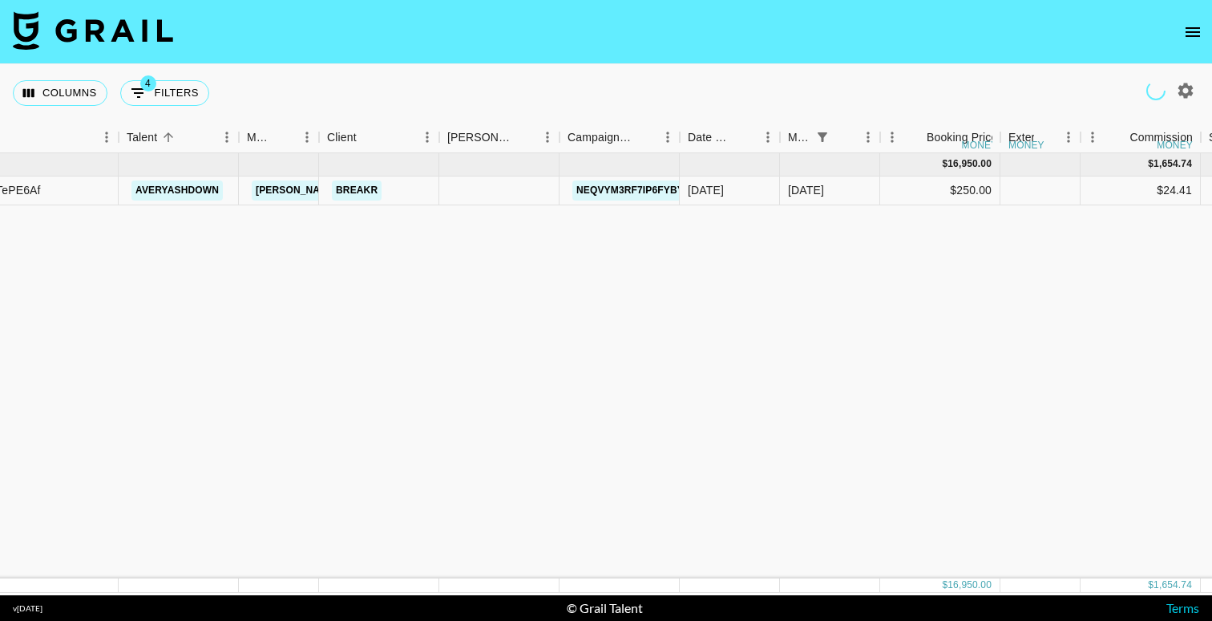
click at [617, 620] on div at bounding box center [606, 621] width 1212 height 0
click at [555, 63] on nav at bounding box center [606, 32] width 1212 height 64
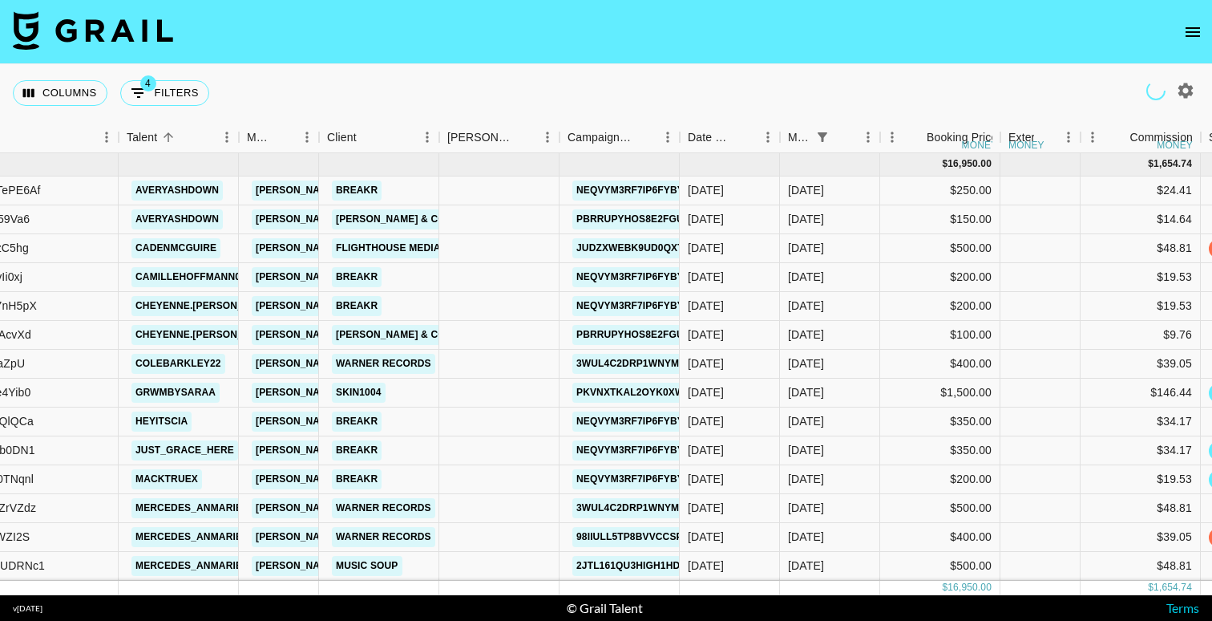
click at [492, 60] on nav at bounding box center [606, 32] width 1212 height 64
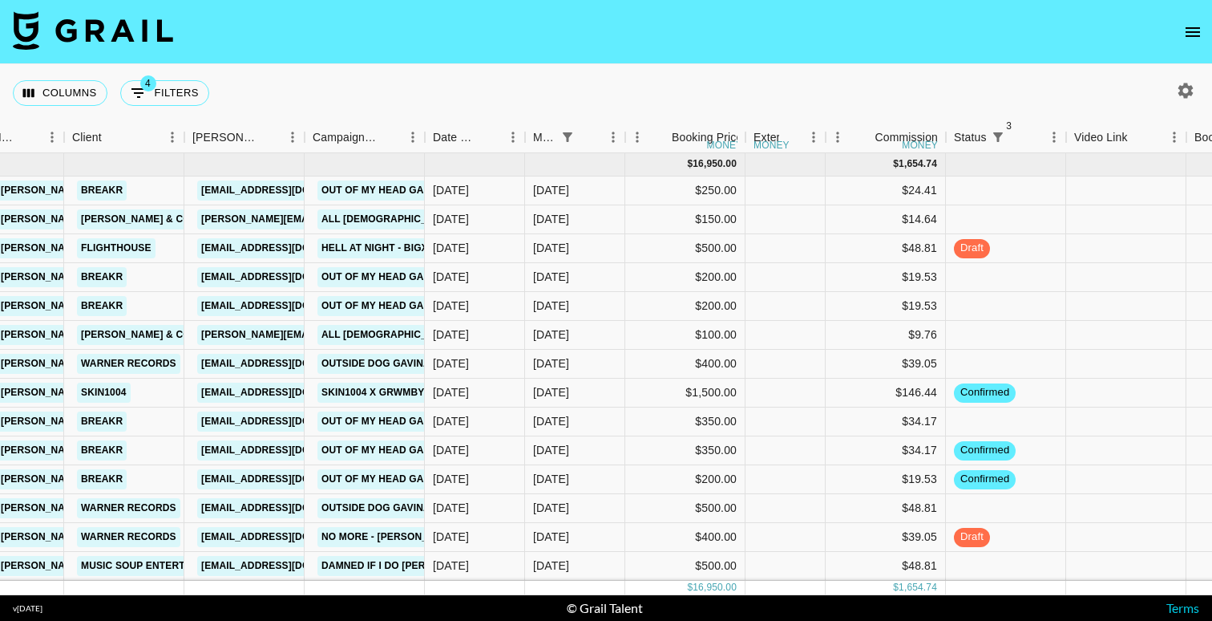
scroll to position [0, 468]
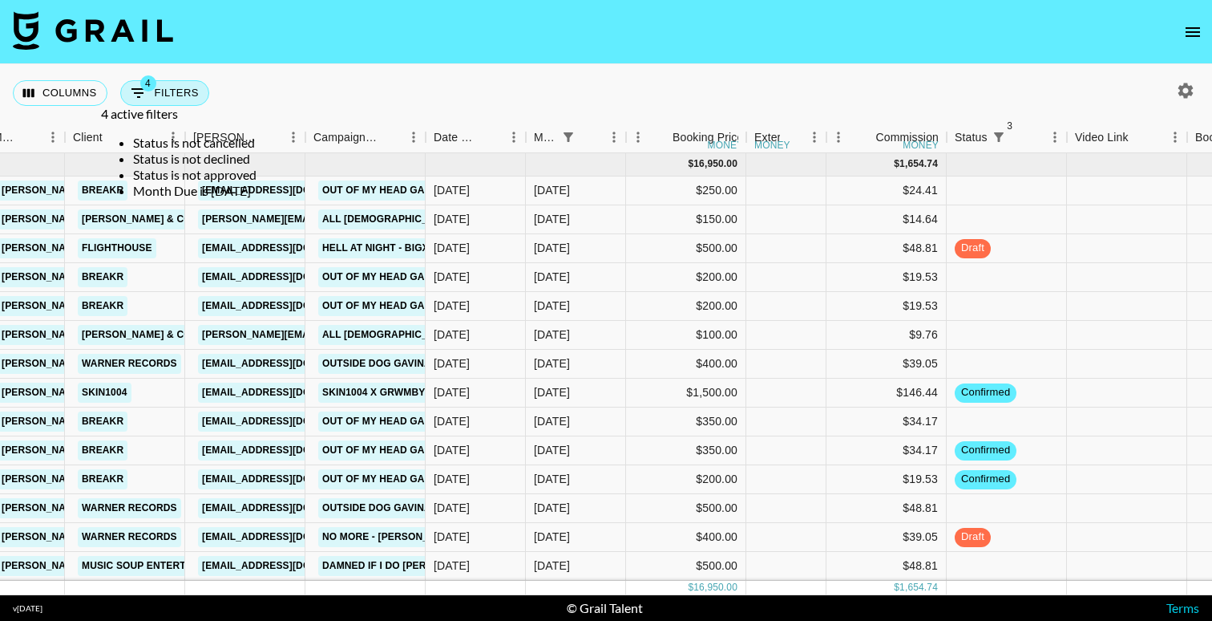
click at [176, 90] on button "4 Filters" at bounding box center [164, 93] width 89 height 26
select select "status"
select select "not"
select select "cancelled"
select select "status"
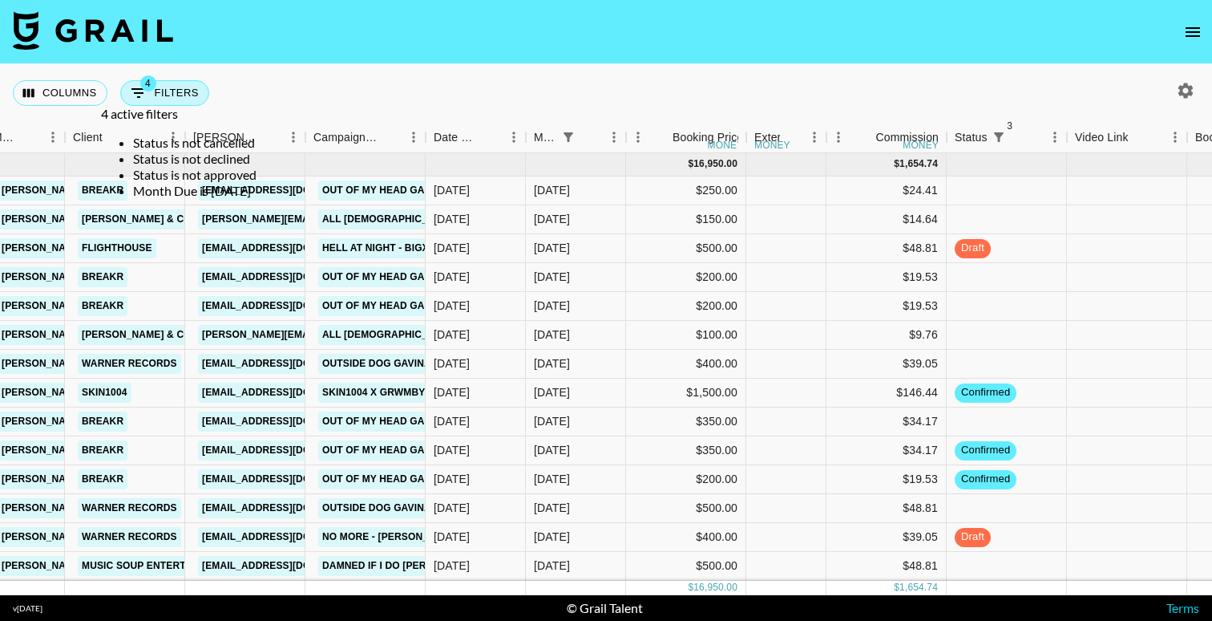
select select "not"
select select "declined"
select select "status"
select select "not"
select select "approved"
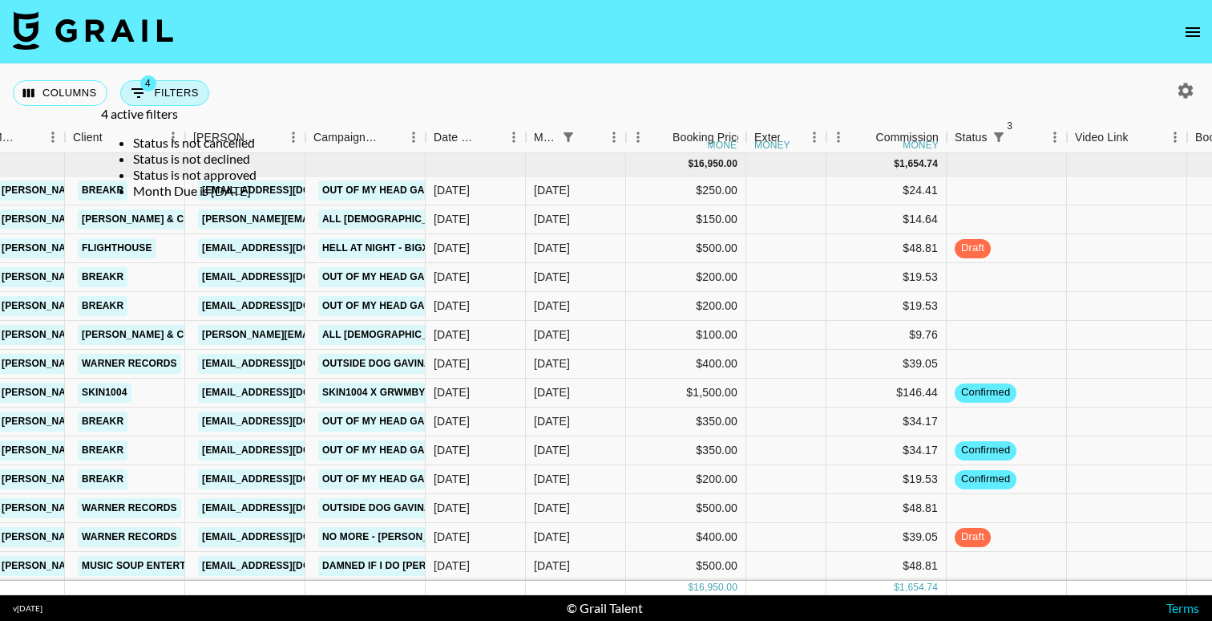
select select "monthDue2"
select select "[DATE]"
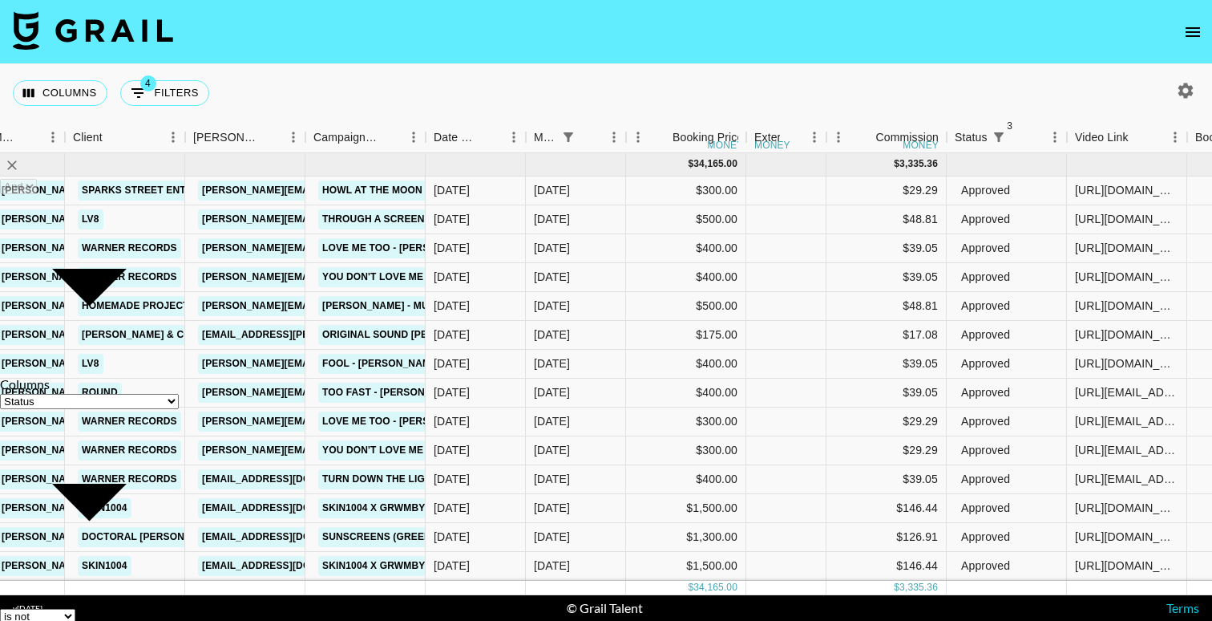
select select "not"
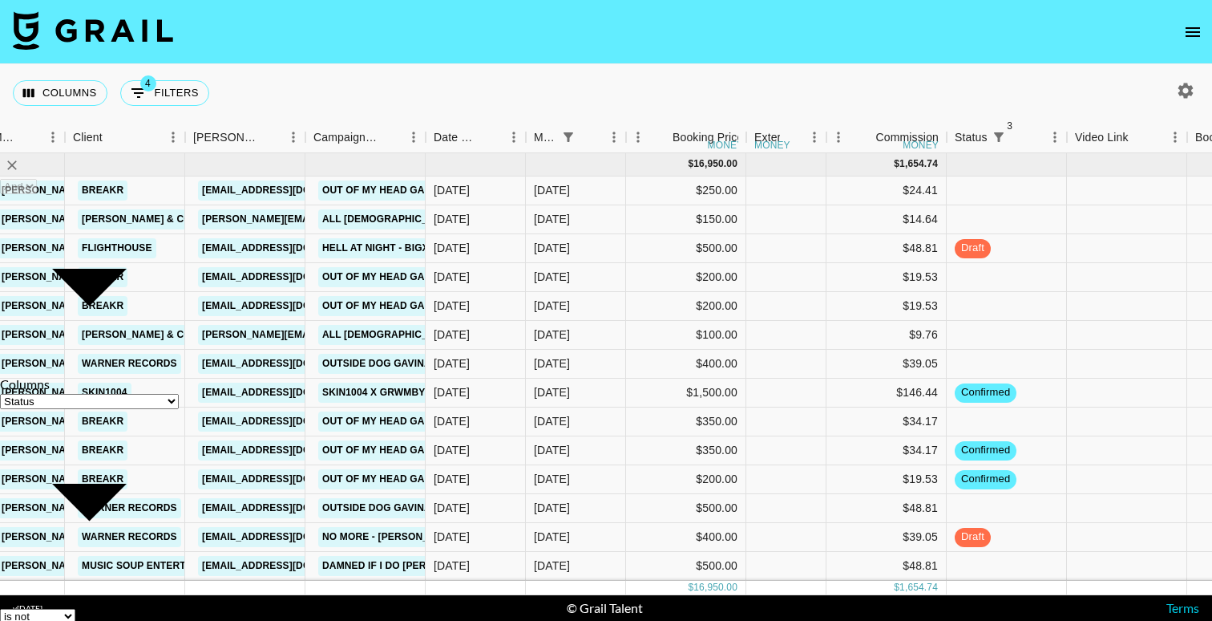
click at [364, 43] on nav at bounding box center [606, 32] width 1212 height 64
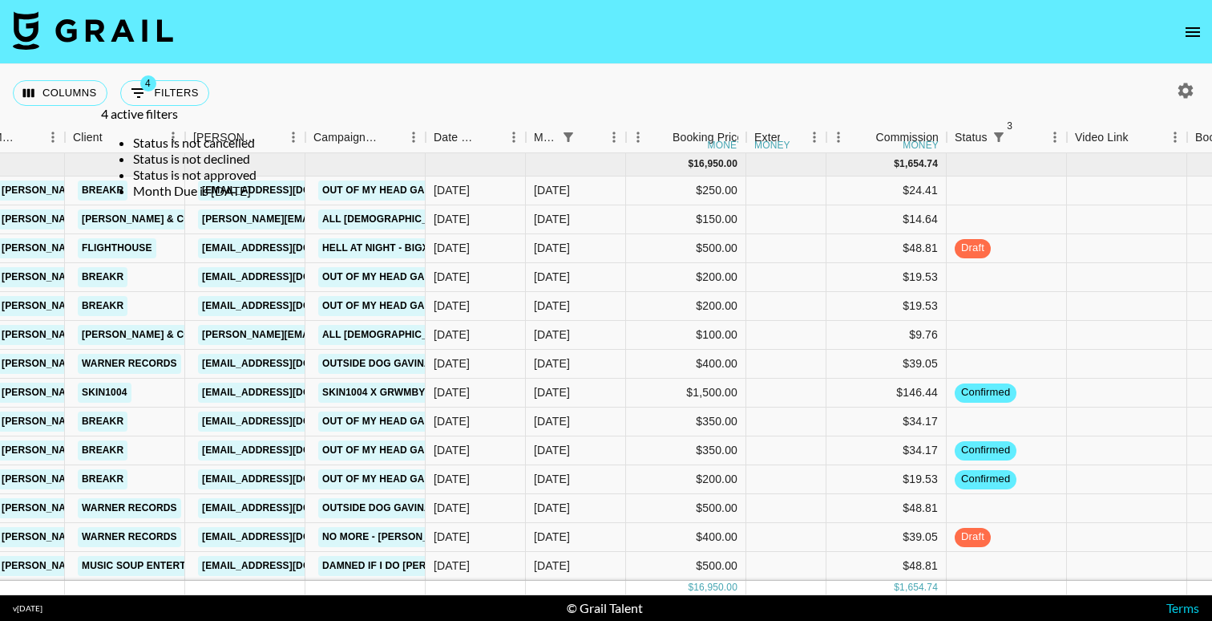
click at [364, 43] on nav at bounding box center [606, 32] width 1212 height 64
